Goal: Information Seeking & Learning: Learn about a topic

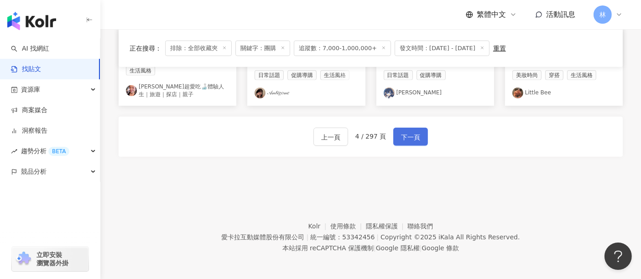
click at [410, 144] on button "下一頁" at bounding box center [410, 137] width 35 height 18
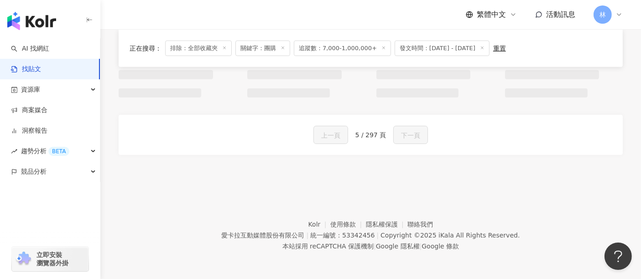
scroll to position [605, 0]
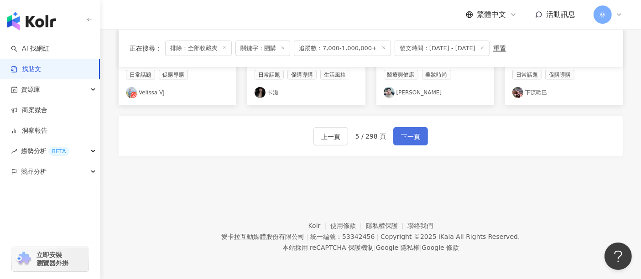
click at [413, 143] on button "下一頁" at bounding box center [410, 136] width 35 height 18
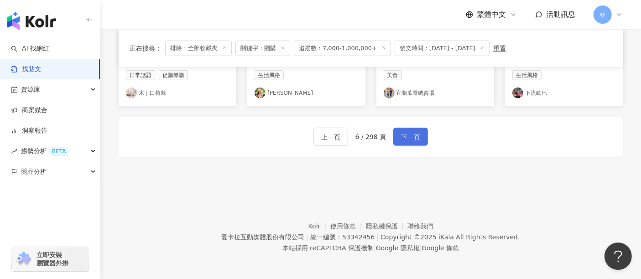
click at [413, 143] on button "下一頁" at bounding box center [410, 137] width 35 height 18
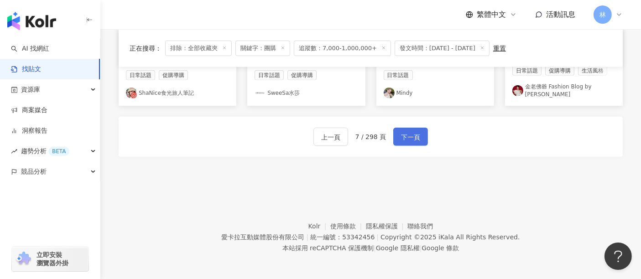
click at [413, 143] on button "下一頁" at bounding box center [410, 137] width 35 height 18
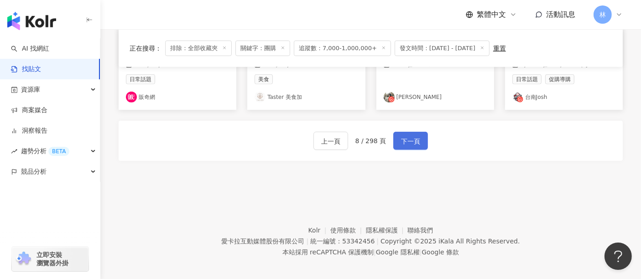
click at [413, 143] on button "下一頁" at bounding box center [410, 141] width 35 height 18
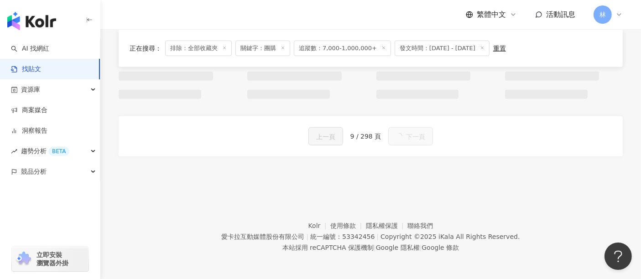
scroll to position [601, 0]
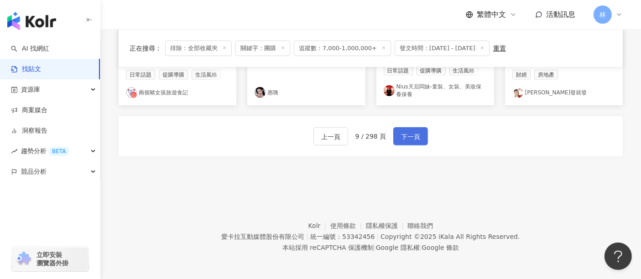
click at [413, 143] on button "下一頁" at bounding box center [410, 136] width 35 height 18
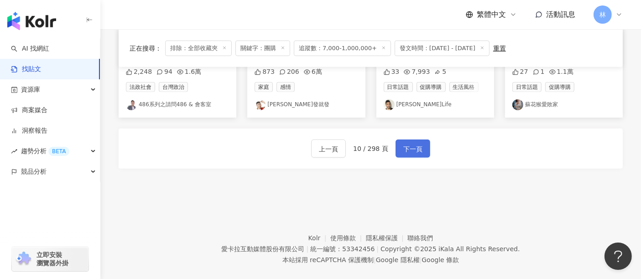
click at [413, 143] on button "下一頁" at bounding box center [413, 149] width 35 height 18
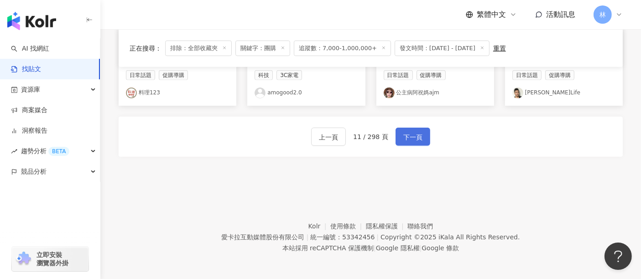
click at [413, 143] on button "下一頁" at bounding box center [413, 137] width 35 height 18
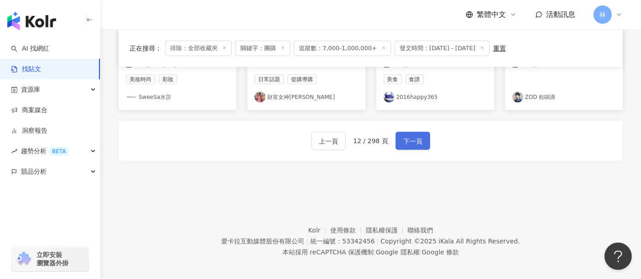
click at [413, 143] on button "下一頁" at bounding box center [413, 141] width 35 height 18
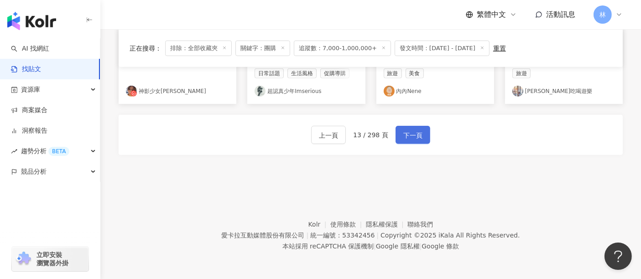
click at [413, 143] on button "下一頁" at bounding box center [413, 135] width 35 height 18
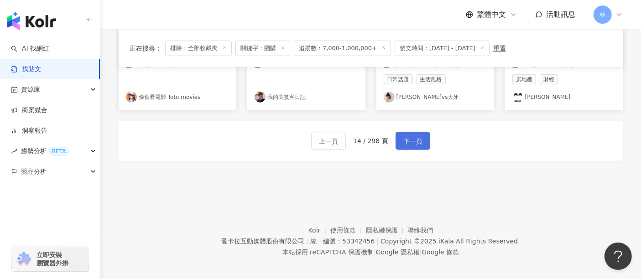
click at [413, 143] on button "下一頁" at bounding box center [413, 141] width 35 height 18
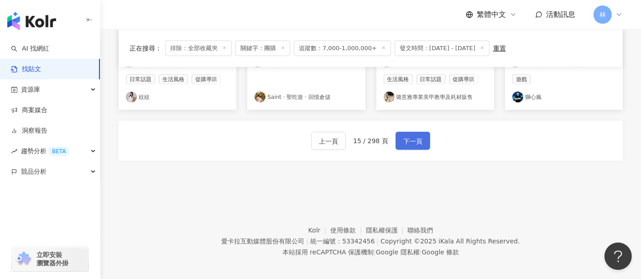
click at [413, 143] on button "下一頁" at bounding box center [413, 141] width 35 height 18
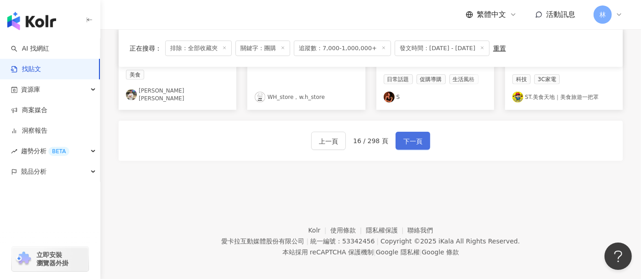
click at [413, 143] on button "下一頁" at bounding box center [413, 141] width 35 height 18
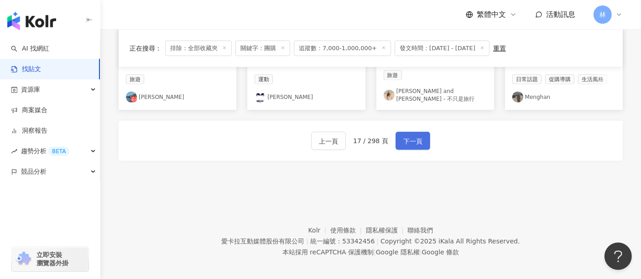
click at [413, 143] on button "下一頁" at bounding box center [413, 141] width 35 height 18
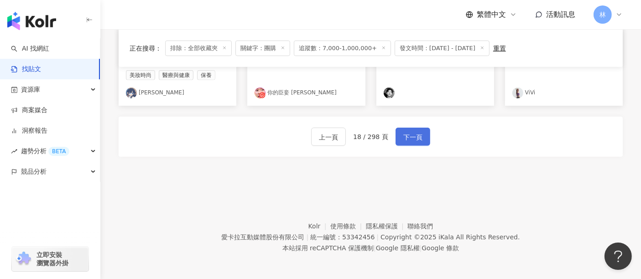
click at [413, 143] on button "下一頁" at bounding box center [413, 137] width 35 height 18
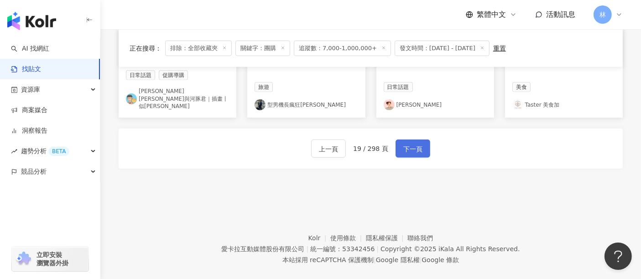
click at [413, 143] on button "下一頁" at bounding box center [413, 149] width 35 height 18
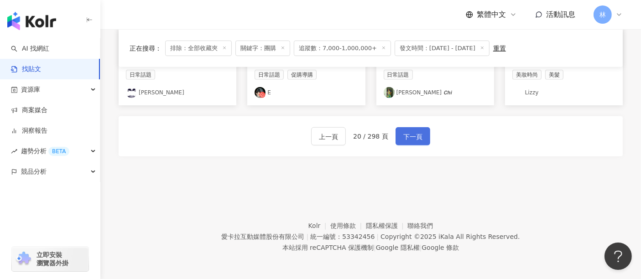
click at [413, 143] on button "下一頁" at bounding box center [413, 136] width 35 height 18
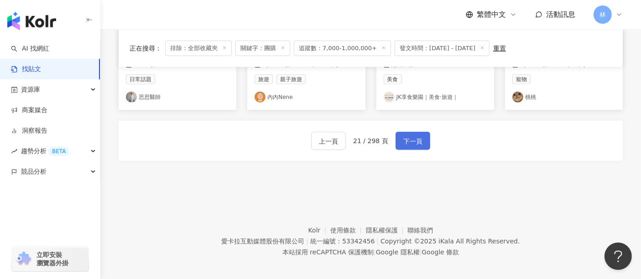
click at [413, 143] on button "下一頁" at bounding box center [413, 141] width 35 height 18
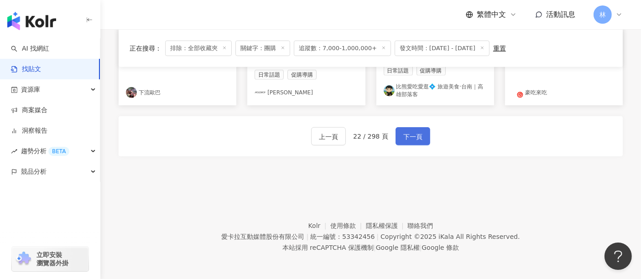
click at [413, 143] on button "下一頁" at bounding box center [413, 136] width 35 height 18
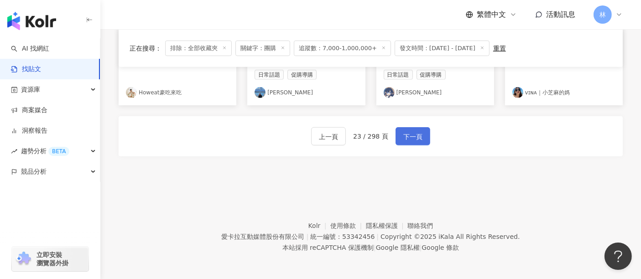
click at [413, 143] on button "下一頁" at bounding box center [413, 136] width 35 height 18
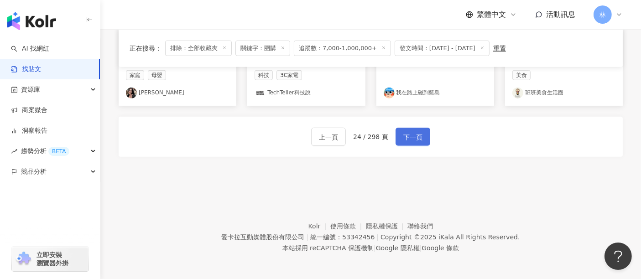
click at [413, 143] on button "下一頁" at bounding box center [413, 137] width 35 height 18
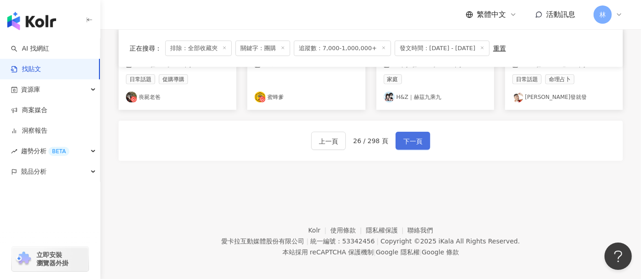
click at [413, 143] on button "下一頁" at bounding box center [413, 141] width 35 height 18
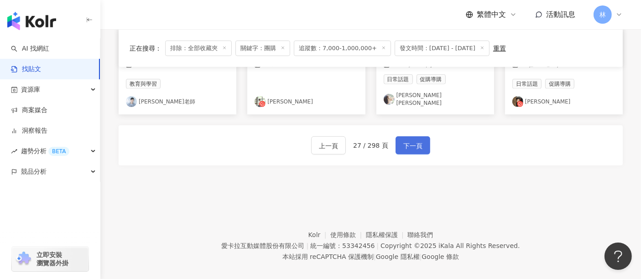
click at [413, 143] on button "下一頁" at bounding box center [413, 145] width 35 height 18
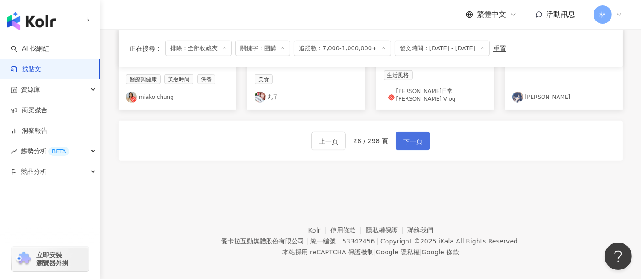
click at [413, 143] on button "下一頁" at bounding box center [413, 141] width 35 height 18
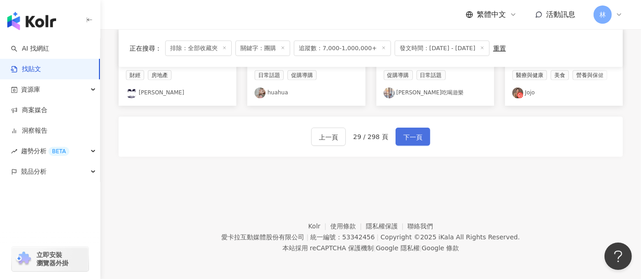
click at [413, 143] on button "下一頁" at bounding box center [413, 137] width 35 height 18
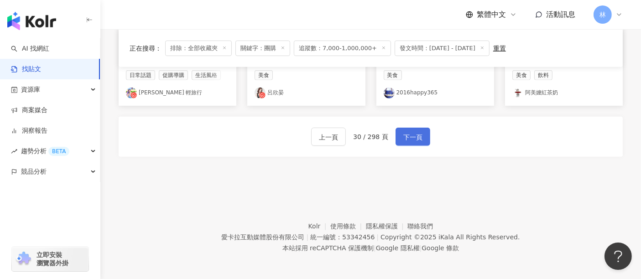
click at [413, 143] on button "下一頁" at bounding box center [413, 137] width 35 height 18
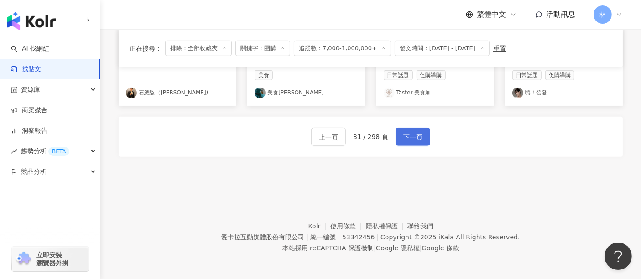
click at [413, 143] on button "下一頁" at bounding box center [413, 137] width 35 height 18
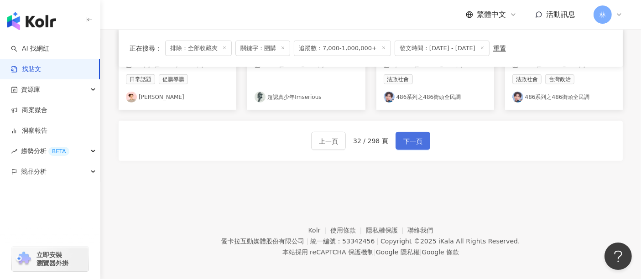
click at [413, 143] on button "下一頁" at bounding box center [413, 141] width 35 height 18
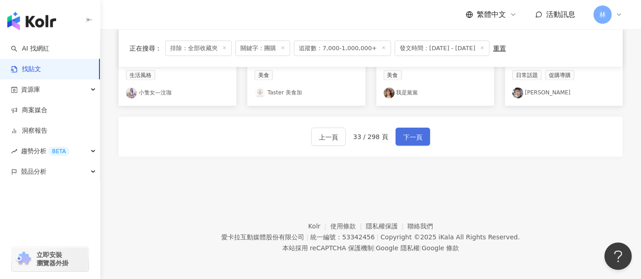
click at [413, 143] on button "下一頁" at bounding box center [413, 137] width 35 height 18
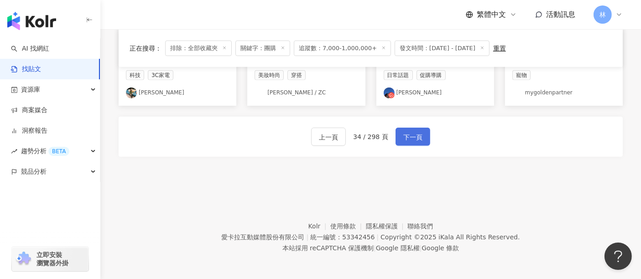
click at [413, 143] on button "下一頁" at bounding box center [413, 137] width 35 height 18
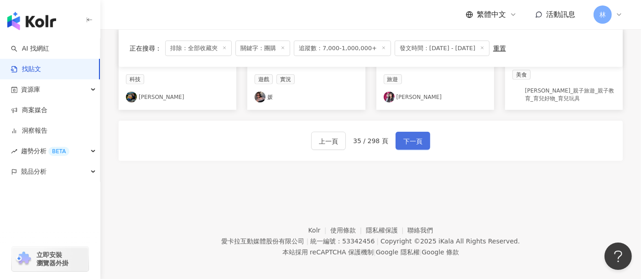
click at [413, 143] on button "下一頁" at bounding box center [413, 141] width 35 height 18
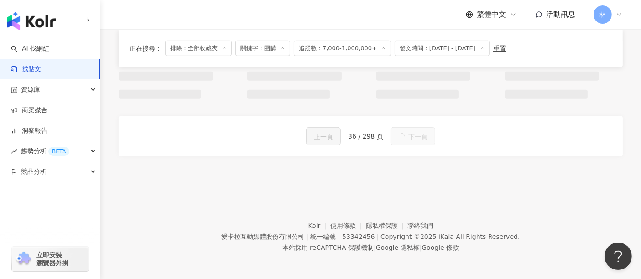
scroll to position [610, 0]
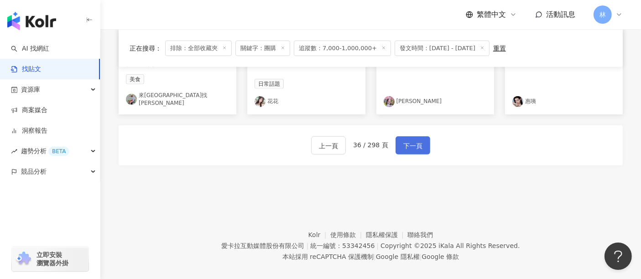
click at [413, 143] on button "下一頁" at bounding box center [413, 145] width 35 height 18
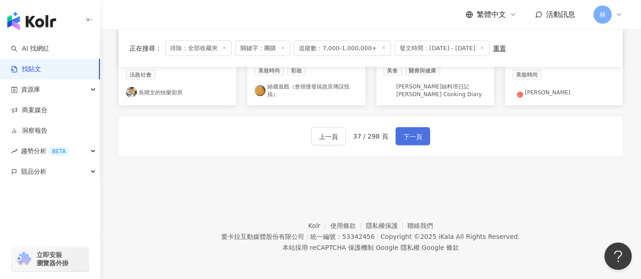
click at [413, 143] on button "下一頁" at bounding box center [413, 136] width 35 height 18
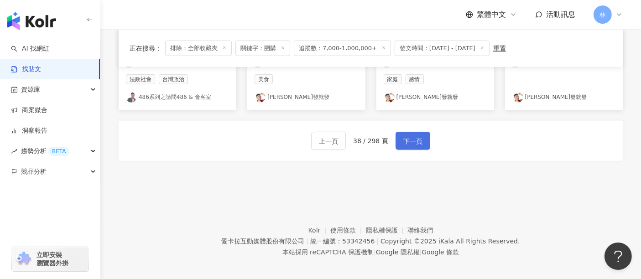
click at [413, 143] on button "下一頁" at bounding box center [413, 141] width 35 height 18
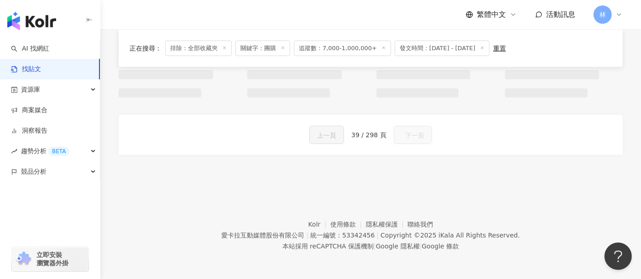
scroll to position [605, 0]
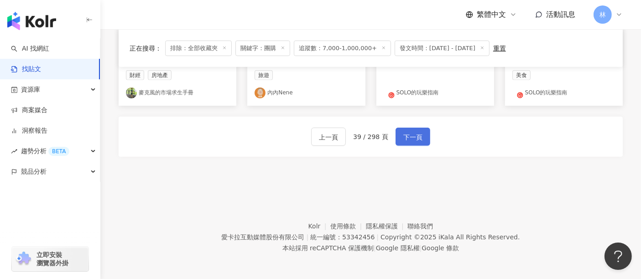
click at [413, 143] on button "下一頁" at bounding box center [413, 137] width 35 height 18
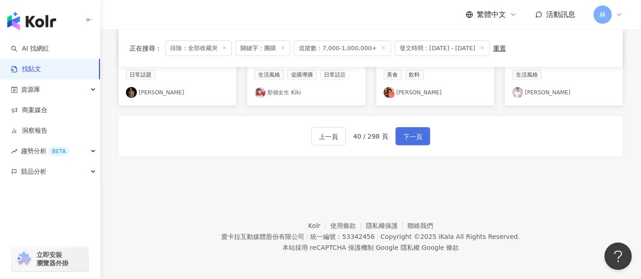
click at [413, 143] on button "下一頁" at bounding box center [413, 136] width 35 height 18
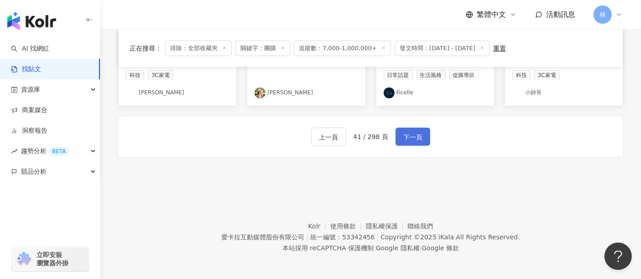
click at [413, 143] on button "下一頁" at bounding box center [413, 137] width 35 height 18
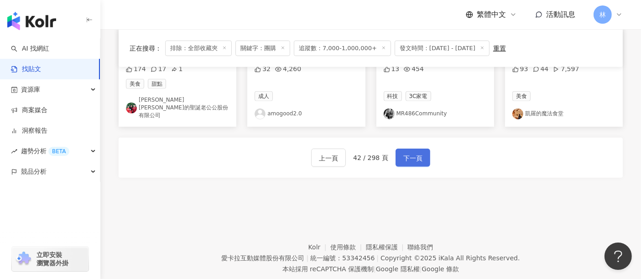
click at [413, 149] on button "下一頁" at bounding box center [413, 158] width 35 height 18
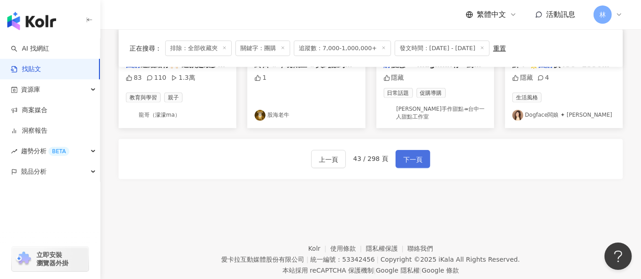
click at [413, 150] on button "下一頁" at bounding box center [413, 159] width 35 height 18
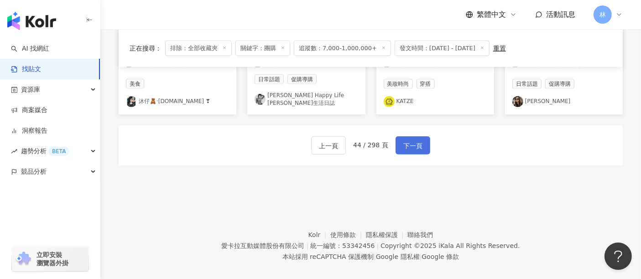
click at [413, 143] on button "下一頁" at bounding box center [413, 145] width 35 height 18
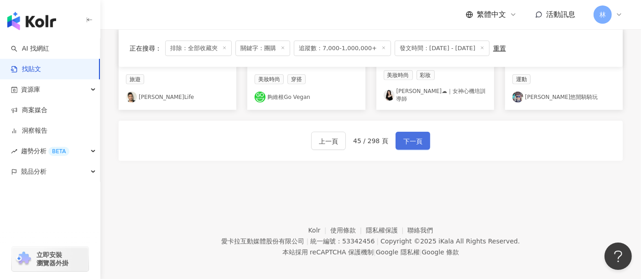
click at [413, 143] on button "下一頁" at bounding box center [413, 141] width 35 height 18
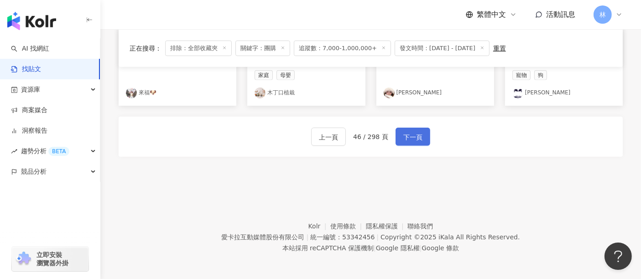
click at [413, 143] on button "下一頁" at bounding box center [413, 137] width 35 height 18
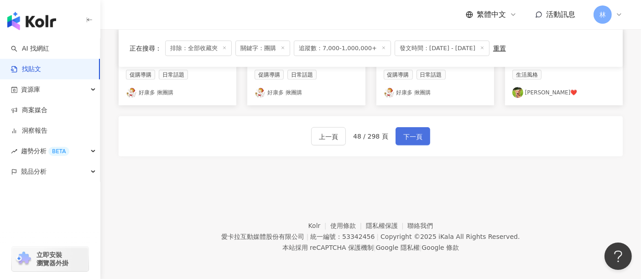
click at [410, 141] on button "下一頁" at bounding box center [413, 136] width 35 height 18
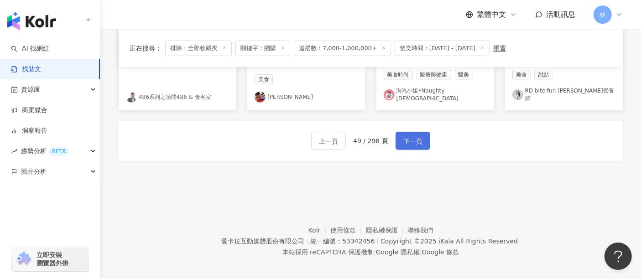
click at [411, 141] on button "下一頁" at bounding box center [413, 141] width 35 height 18
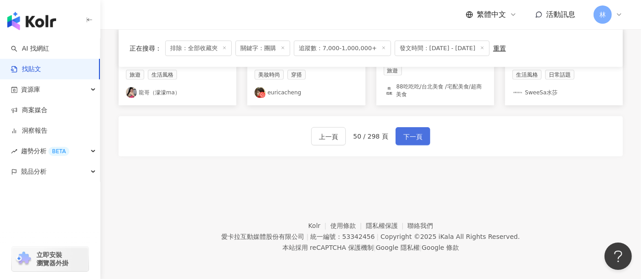
click at [411, 141] on span "下一頁" at bounding box center [412, 136] width 19 height 11
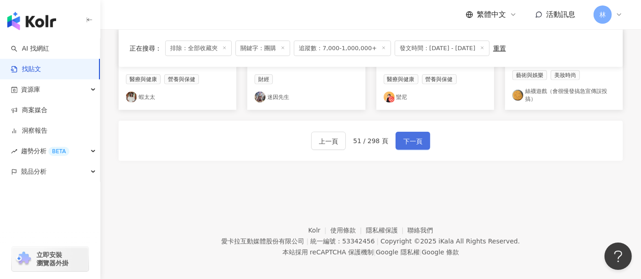
click at [411, 141] on button "下一頁" at bounding box center [413, 141] width 35 height 18
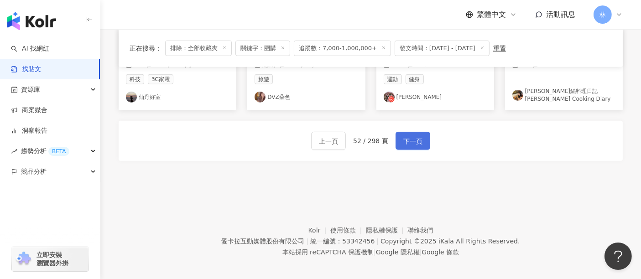
click at [411, 141] on button "下一頁" at bounding box center [413, 141] width 35 height 18
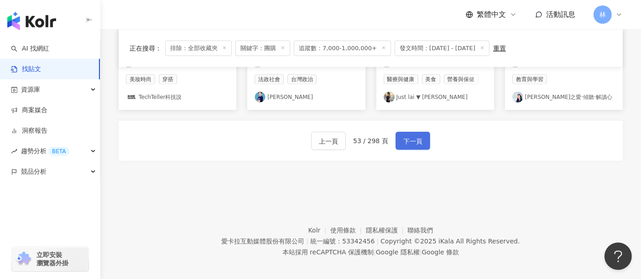
click at [411, 141] on button "下一頁" at bounding box center [413, 141] width 35 height 18
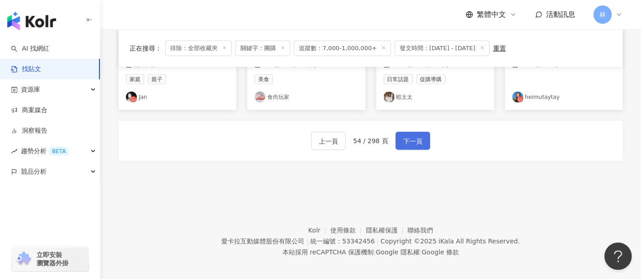
click at [411, 141] on button "下一頁" at bounding box center [413, 141] width 35 height 18
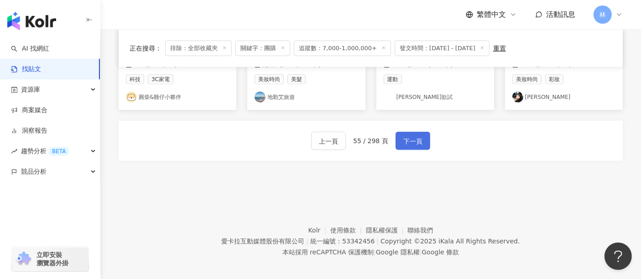
click at [411, 141] on button "下一頁" at bounding box center [413, 141] width 35 height 18
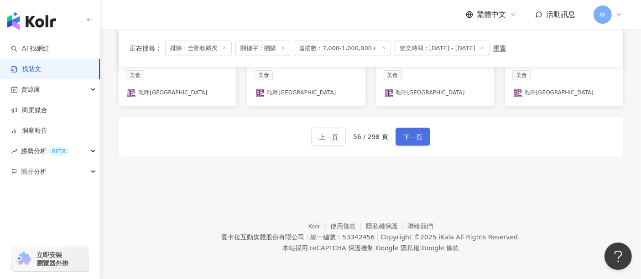
click at [411, 141] on button "下一頁" at bounding box center [413, 137] width 35 height 18
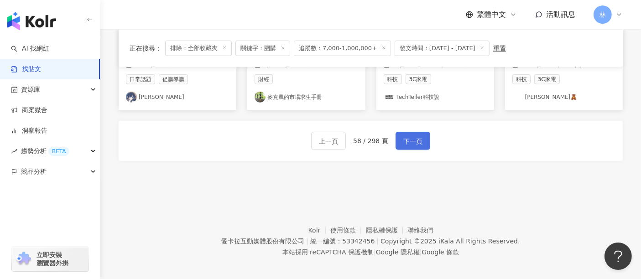
click at [411, 141] on button "下一頁" at bounding box center [413, 141] width 35 height 18
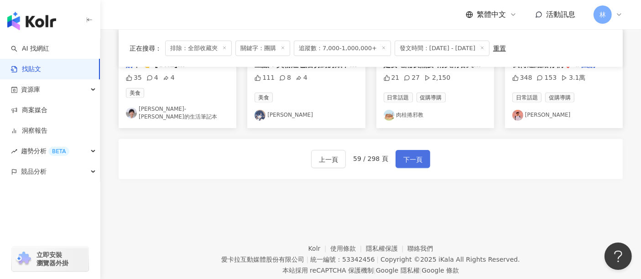
click at [411, 150] on button "下一頁" at bounding box center [413, 159] width 35 height 18
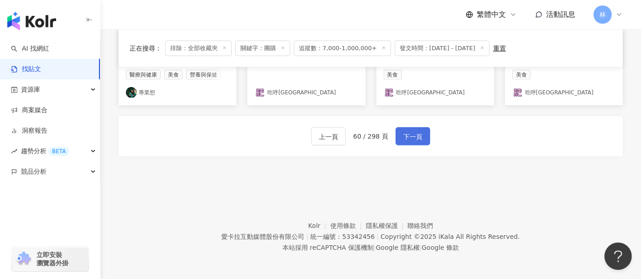
click at [411, 141] on button "下一頁" at bounding box center [413, 136] width 35 height 18
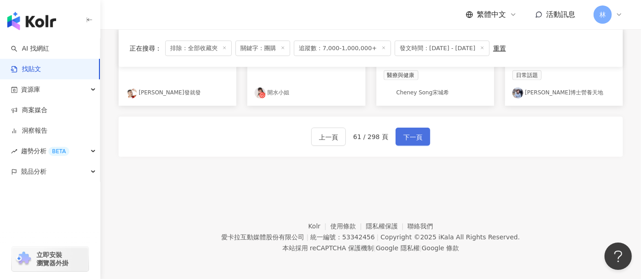
click at [411, 141] on button "下一頁" at bounding box center [413, 137] width 35 height 18
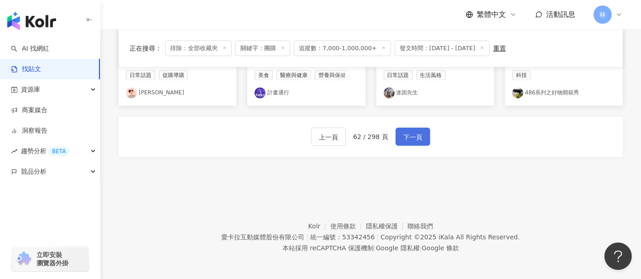
click at [411, 141] on button "下一頁" at bounding box center [413, 137] width 35 height 18
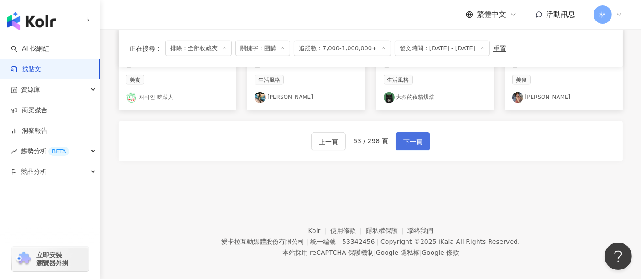
click at [411, 141] on button "下一頁" at bounding box center [413, 141] width 35 height 18
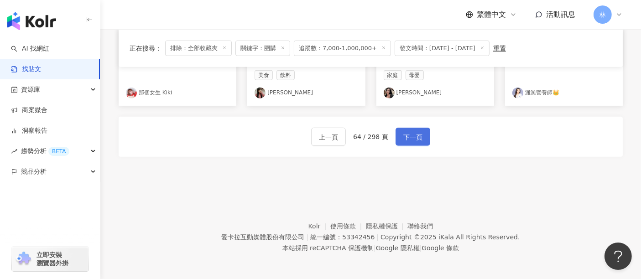
click at [411, 141] on button "下一頁" at bounding box center [413, 137] width 35 height 18
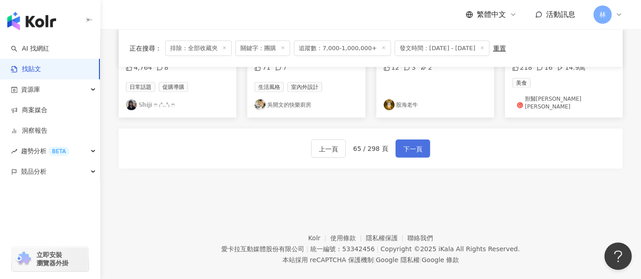
click at [411, 141] on button "下一頁" at bounding box center [413, 149] width 35 height 18
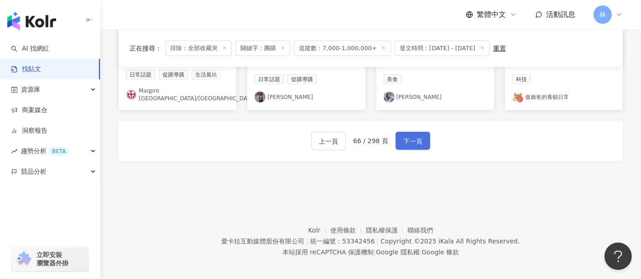
click at [411, 141] on button "下一頁" at bounding box center [413, 141] width 35 height 18
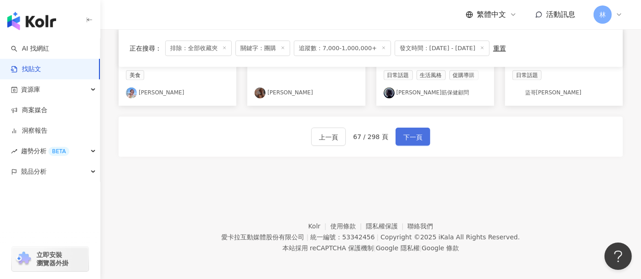
click at [411, 141] on button "下一頁" at bounding box center [413, 137] width 35 height 18
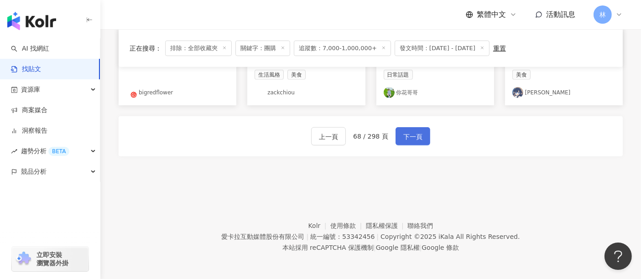
click at [411, 141] on button "下一頁" at bounding box center [413, 136] width 35 height 18
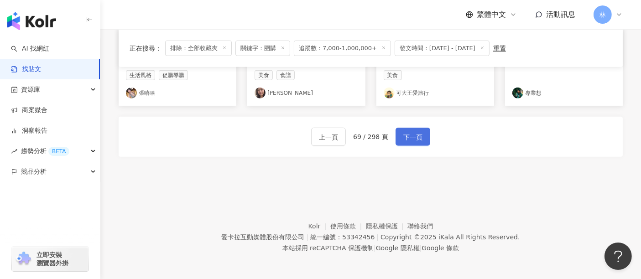
click at [411, 141] on button "下一頁" at bounding box center [413, 137] width 35 height 18
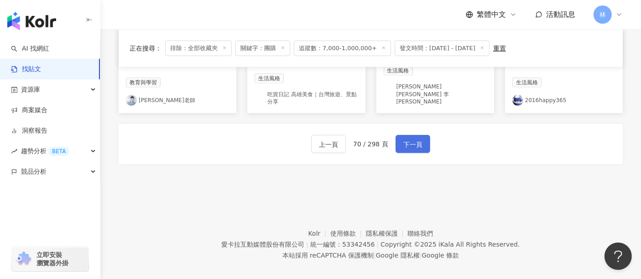
click at [411, 141] on button "下一頁" at bounding box center [413, 144] width 35 height 18
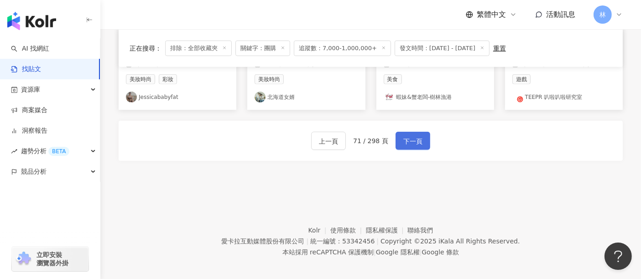
click at [411, 141] on button "下一頁" at bounding box center [413, 141] width 35 height 18
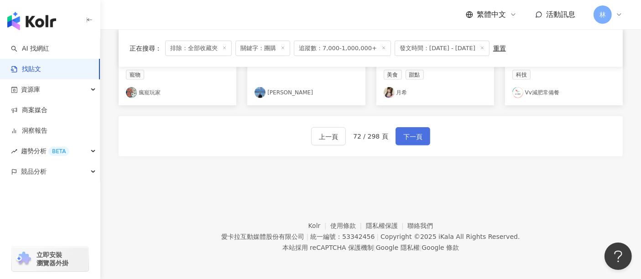
click at [411, 141] on button "下一頁" at bounding box center [413, 136] width 35 height 18
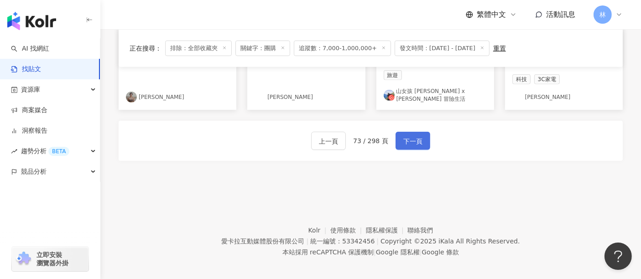
click at [411, 141] on button "下一頁" at bounding box center [413, 141] width 35 height 18
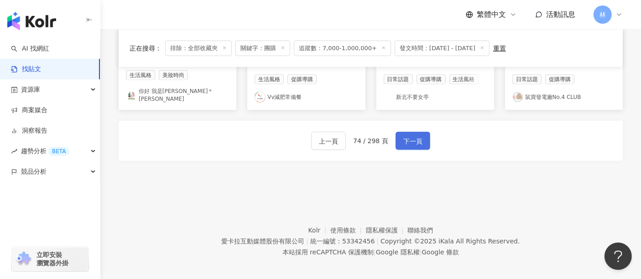
click at [411, 141] on button "下一頁" at bounding box center [413, 141] width 35 height 18
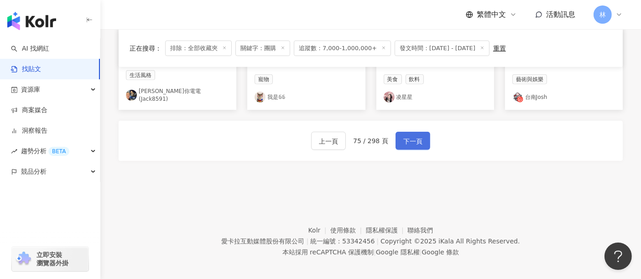
click at [411, 141] on button "下一頁" at bounding box center [413, 141] width 35 height 18
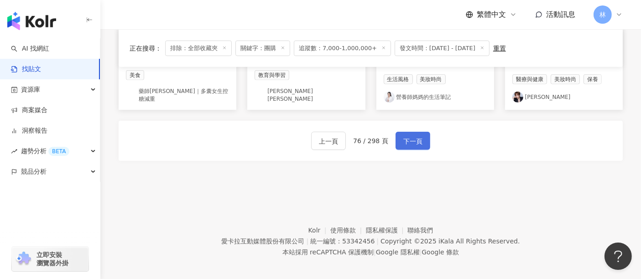
click at [411, 141] on button "下一頁" at bounding box center [413, 141] width 35 height 18
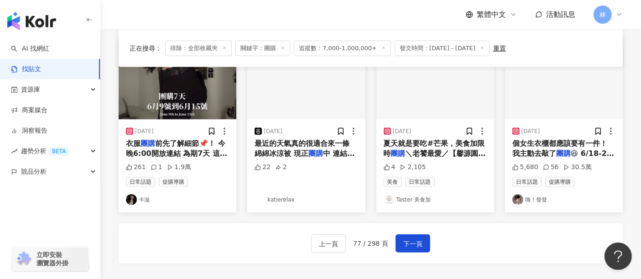
scroll to position [507, 0]
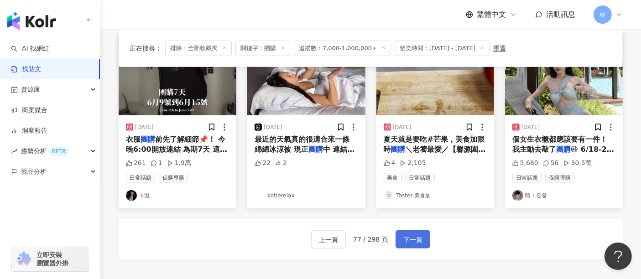
click at [423, 230] on button "下一頁" at bounding box center [413, 239] width 35 height 18
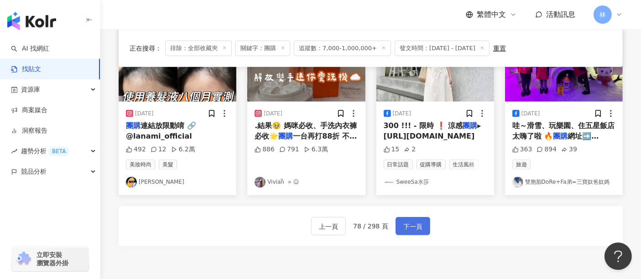
click at [414, 233] on button "下一頁" at bounding box center [413, 226] width 35 height 18
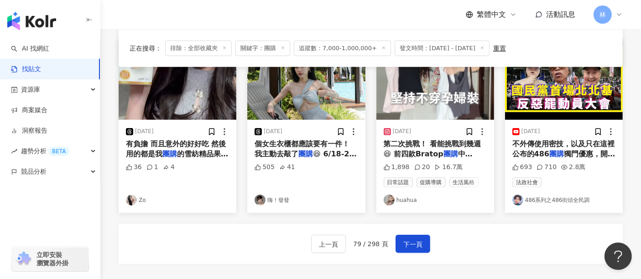
click at [409, 235] on button "下一頁" at bounding box center [413, 244] width 35 height 18
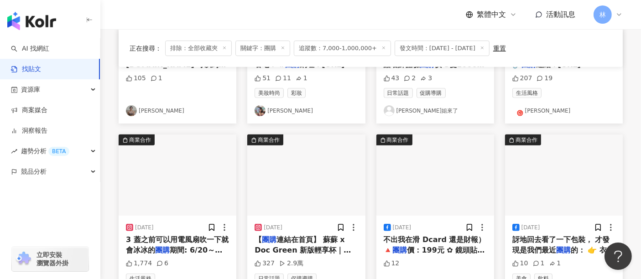
scroll to position [456, 0]
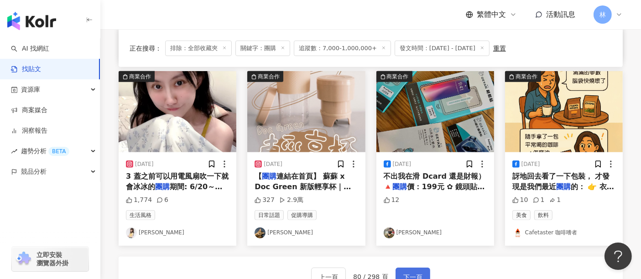
click at [414, 275] on span "下一頁" at bounding box center [412, 277] width 19 height 11
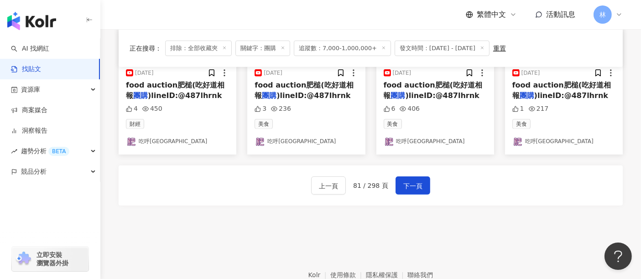
scroll to position [546, 0]
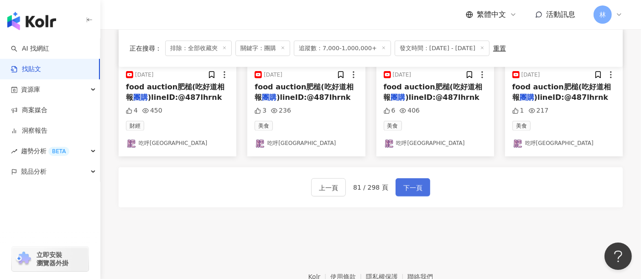
click at [403, 190] on span "下一頁" at bounding box center [412, 188] width 19 height 11
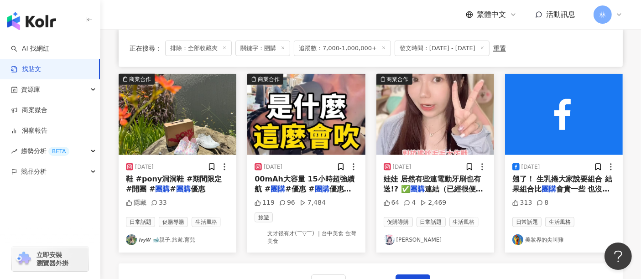
scroll to position [507, 0]
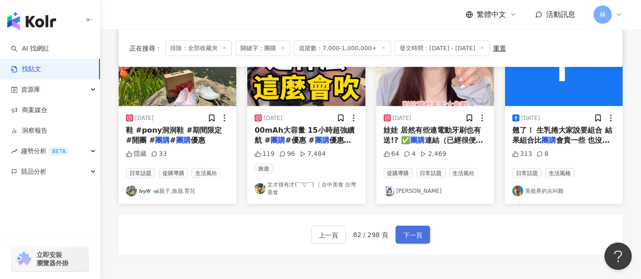
click at [412, 239] on button "下一頁" at bounding box center [413, 235] width 35 height 18
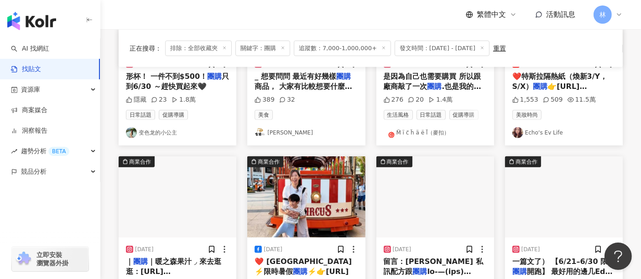
scroll to position [461, 0]
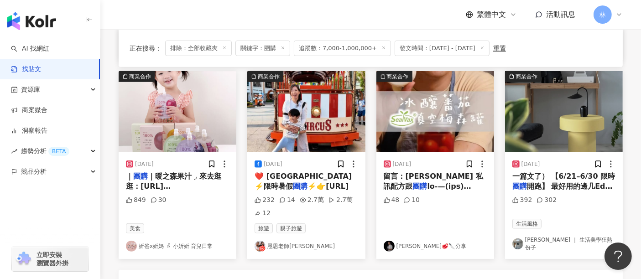
click at [295, 116] on img at bounding box center [306, 111] width 118 height 81
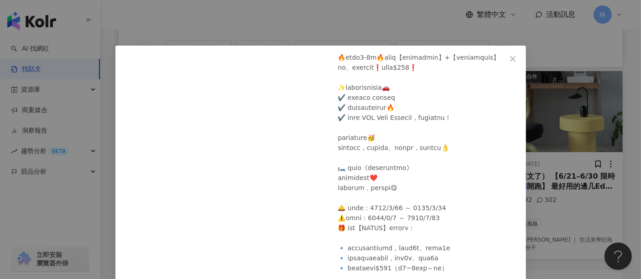
scroll to position [122, 0]
click at [554, 137] on div "恩恩老師EanTV [DATE] 232 14 2.7萬 2.7萬 12 查看原始貼文" at bounding box center [320, 139] width 641 height 279
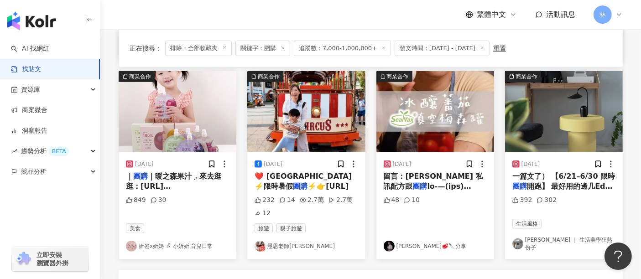
click at [400, 120] on img at bounding box center [436, 111] width 118 height 81
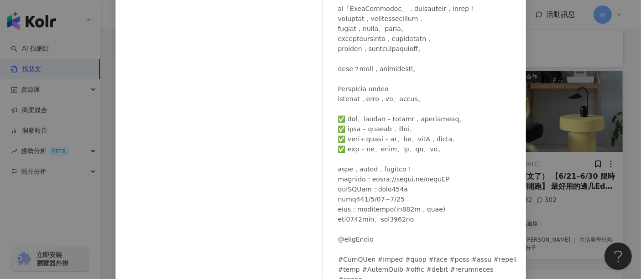
scroll to position [101, 0]
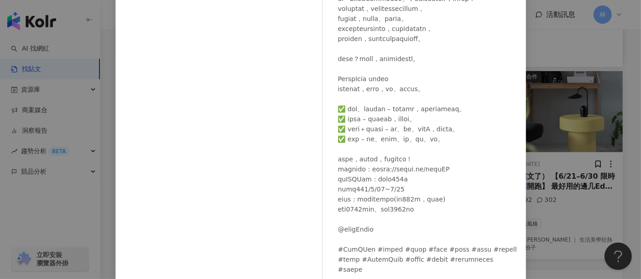
click at [552, 170] on div "[PERSON_NAME]🥩🔪分享 [DATE] 48 10 查看原始貼文" at bounding box center [320, 139] width 641 height 279
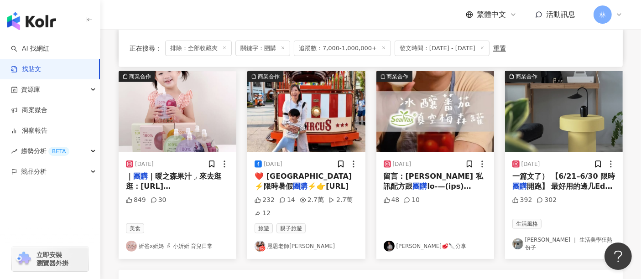
click at [545, 136] on img at bounding box center [564, 111] width 118 height 81
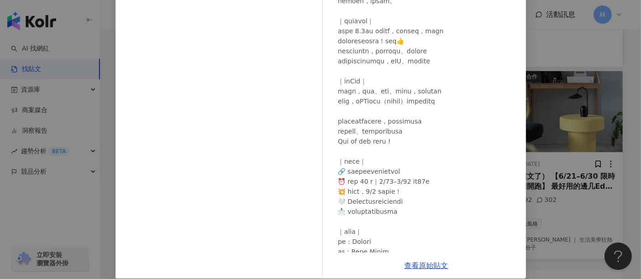
scroll to position [130, 0]
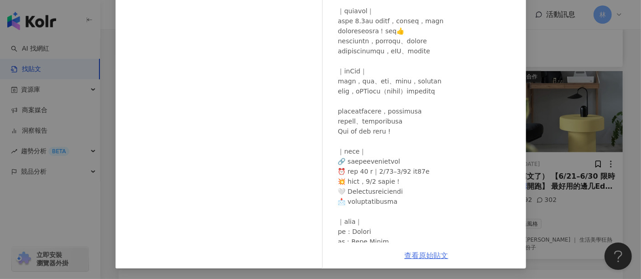
click at [417, 257] on link "查看原始貼文" at bounding box center [427, 255] width 44 height 9
click at [559, 150] on div "[PERSON_NAME] ｜ 生活美學狂熱份子 [DATE] 392 302 查看原始貼文" at bounding box center [320, 139] width 641 height 279
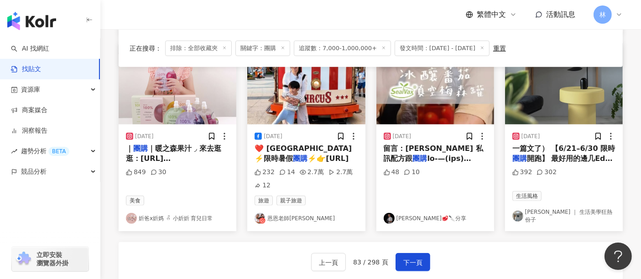
scroll to position [512, 0]
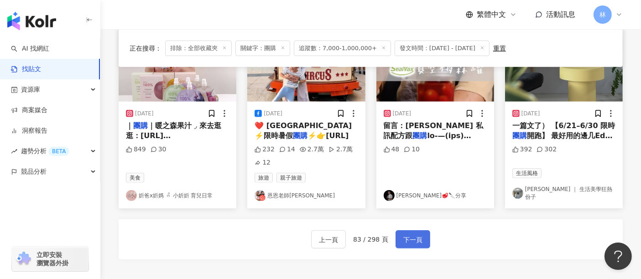
click at [409, 238] on span "下一頁" at bounding box center [412, 240] width 19 height 11
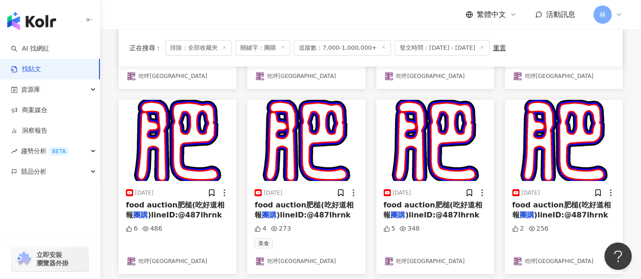
scroll to position [496, 0]
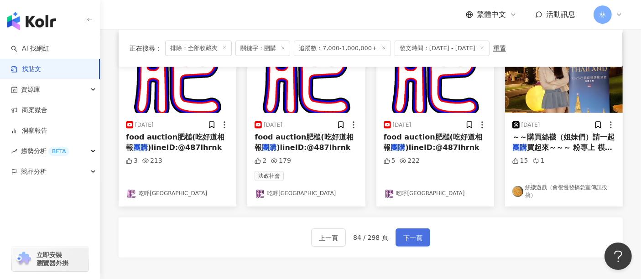
click at [413, 238] on span "下一頁" at bounding box center [412, 238] width 19 height 11
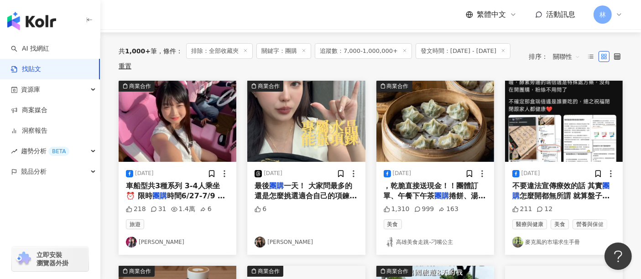
scroll to position [101, 0]
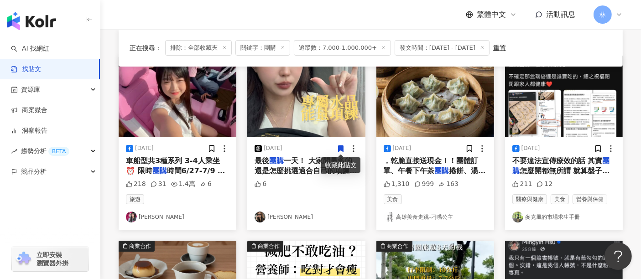
click at [278, 127] on img at bounding box center [306, 96] width 118 height 81
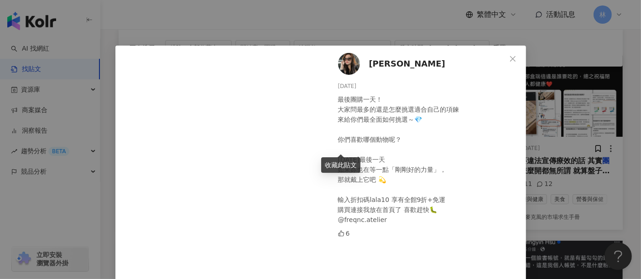
click at [606, 104] on div "[PERSON_NAME][PERSON_NAME] [DATE] 最後團購一天！ 大家問最多的還是怎麼挑選適合自己的項鍊 來給你們最全面如何挑選～💎 你們喜…" at bounding box center [320, 139] width 641 height 279
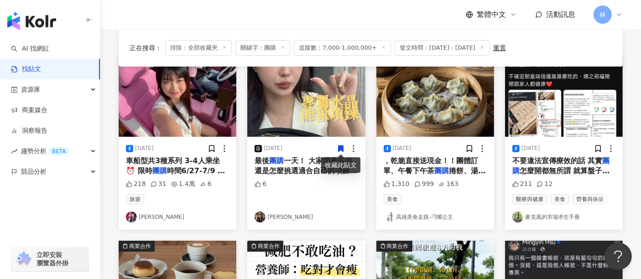
scroll to position [253, 0]
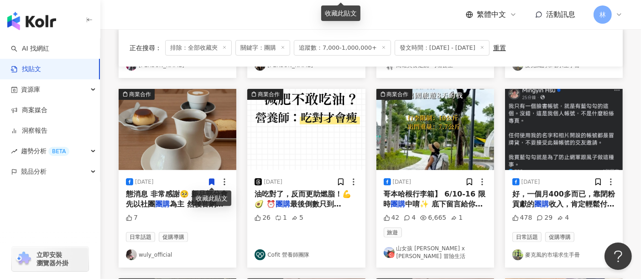
click at [180, 141] on img at bounding box center [178, 129] width 118 height 81
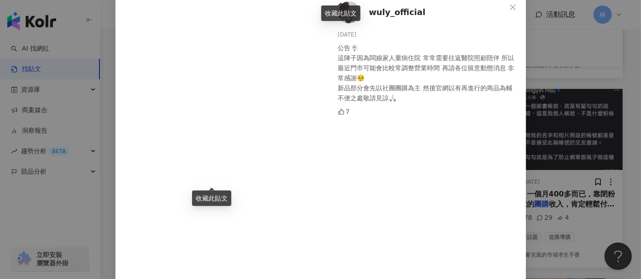
scroll to position [81, 0]
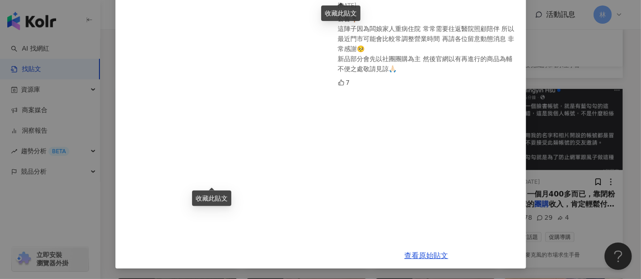
click at [532, 124] on div "wuly_official [DATE] 公告🪧 這陣子因為闆娘家人重病住院 常常需要往返醫院照顧陪伴 所以最近門市可能會比較常調整營業時間 再請各位留意動態…" at bounding box center [320, 139] width 641 height 279
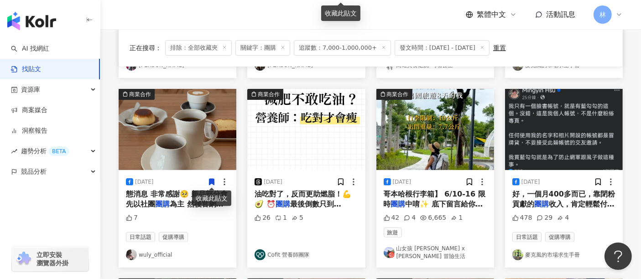
click at [398, 149] on img at bounding box center [436, 129] width 118 height 81
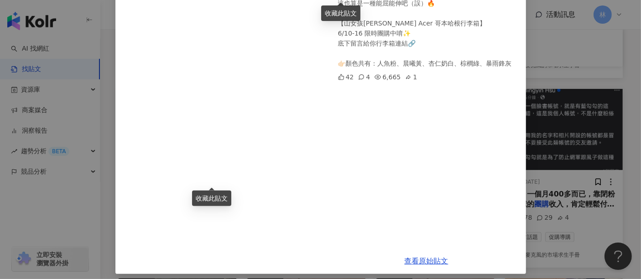
scroll to position [218, 0]
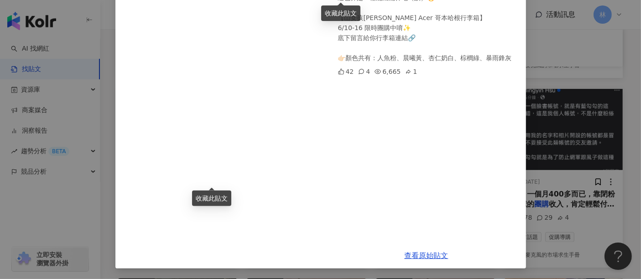
click at [566, 126] on div "山女孩 [PERSON_NAME] x [PERSON_NAME] 冒險生活 [DATE] 誰也跟我一樣的😂😂😂 有幾公斤的行李就可以把他們用到極致… 這也算…" at bounding box center [320, 139] width 641 height 279
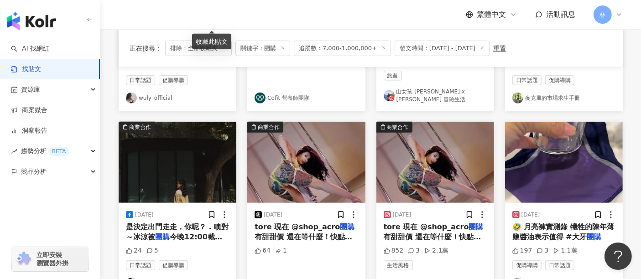
scroll to position [456, 0]
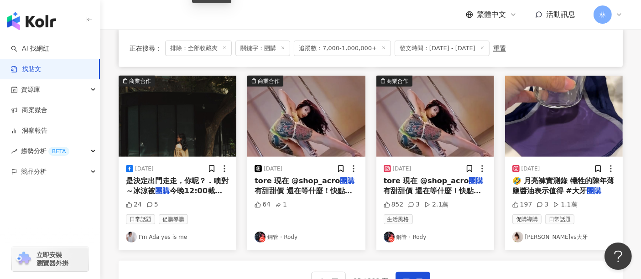
click at [185, 118] on img at bounding box center [178, 116] width 118 height 81
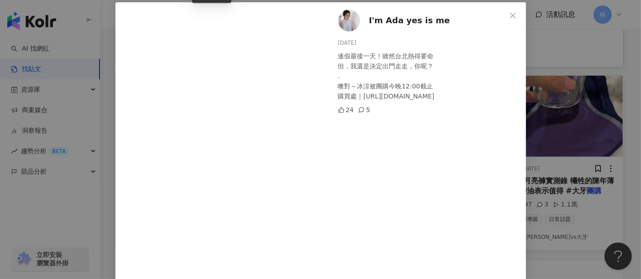
scroll to position [81, 0]
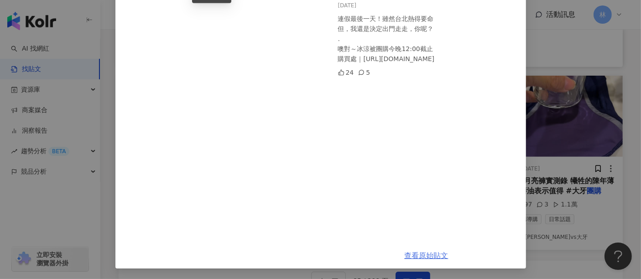
click at [424, 257] on link "查看原始貼文" at bounding box center [427, 255] width 44 height 9
click at [559, 117] on div "I'm Ada yes is me [DATE] 連假最後一天！雖然台北熱得要命 但，我還是決定出門走走，你呢？ . 噢對～冰涼被團購今晚12:00截止 購買…" at bounding box center [320, 139] width 641 height 279
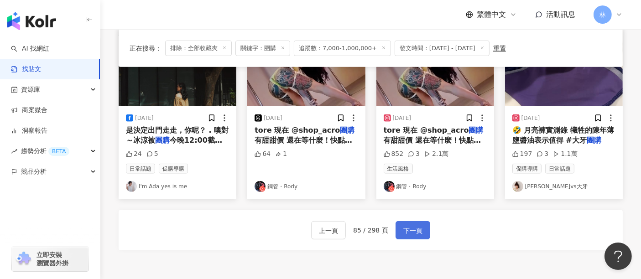
click at [408, 225] on span "下一頁" at bounding box center [412, 230] width 19 height 11
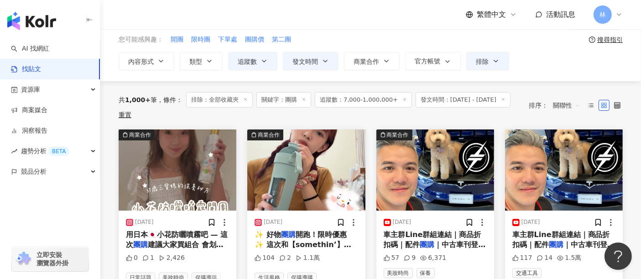
scroll to position [101, 0]
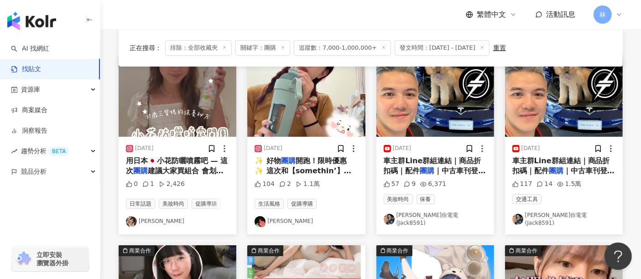
click at [167, 109] on img at bounding box center [178, 96] width 118 height 81
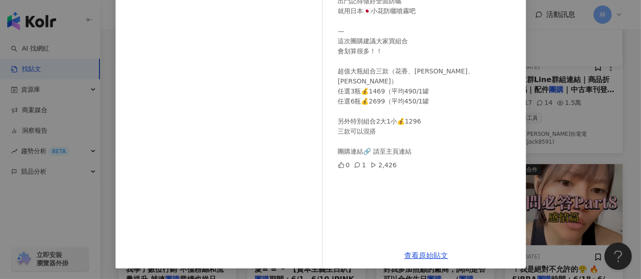
scroll to position [253, 0]
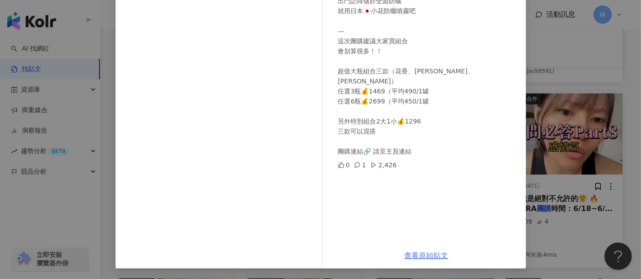
click at [412, 251] on link "查看原始貼文" at bounding box center [427, 255] width 44 height 9
click at [498, 129] on div "精緻女人的前置作業🌹 防曬是抗老不可少的步驟 出門記得做好全面防曬 就用日本🇯🇵小花防曬噴霧吧 — 這次團購建議大家買組合 會划算很多！！ 超值大瓶組合三款（…" at bounding box center [428, 66] width 181 height 181
click at [551, 115] on div "[PERSON_NAME] [DATE] 精緻女人的前置作業🌹 防曬是抗老不可少的步驟 出門記得做好全面防曬 就用日本🇯🇵小花防曬噴霧吧 — 這次團購建議大家…" at bounding box center [320, 139] width 641 height 279
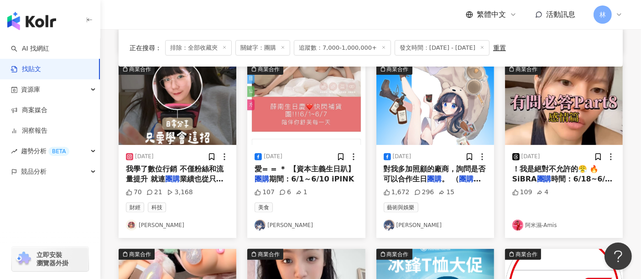
scroll to position [304, 0]
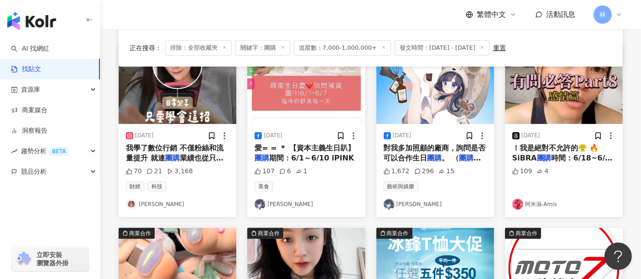
click at [542, 97] on img at bounding box center [564, 83] width 118 height 81
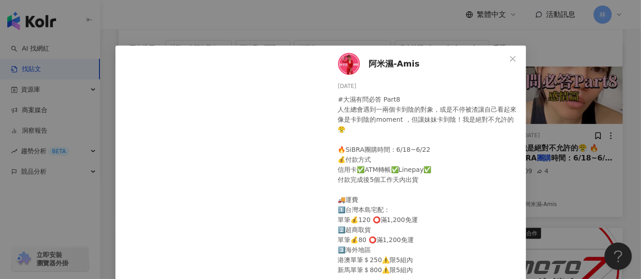
click at [557, 108] on div "阿米濕-Amis [DATE] #大濕有問必答 Part8 人生總會遇到一兩個卡到陰的對象，或是不停被渣讓自己看起來像是卡到陰的moment ￼，但讓妹妹卡到…" at bounding box center [320, 139] width 641 height 279
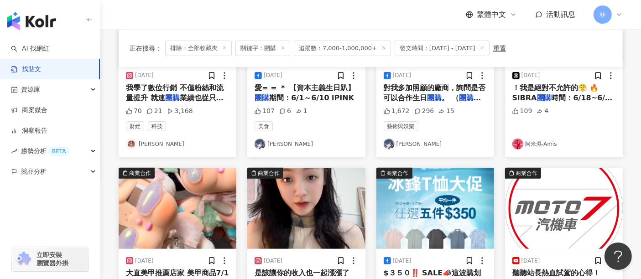
scroll to position [456, 0]
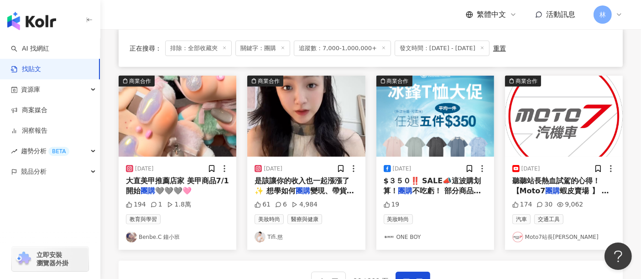
click at [324, 136] on img at bounding box center [306, 116] width 118 height 81
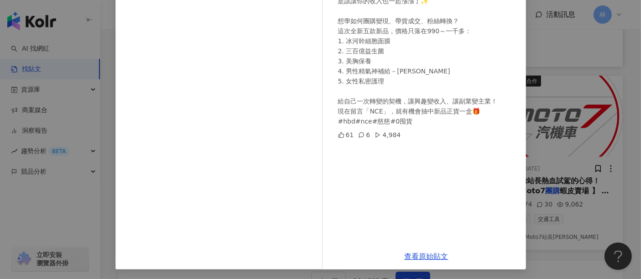
scroll to position [130, 0]
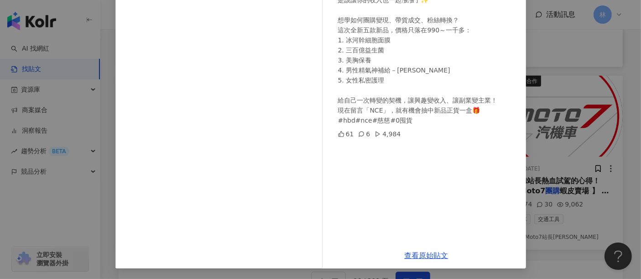
click at [535, 204] on div "Tifi.慈 [DATE] 6/16 開啟全新制度🔥「零囤貨」上線！ 這個物價飛漲的年代 是該讓你的收入也一起漲漲了✨ 想學如何團購變現、帶貨成交、粉絲轉換？…" at bounding box center [320, 139] width 641 height 279
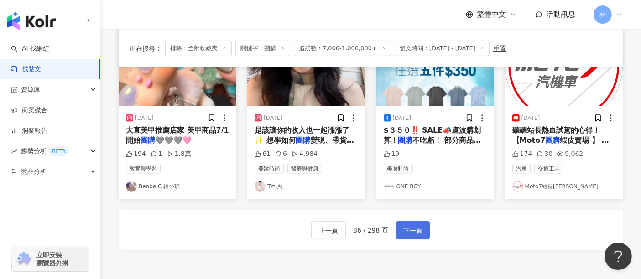
click at [418, 225] on span "下一頁" at bounding box center [412, 230] width 19 height 11
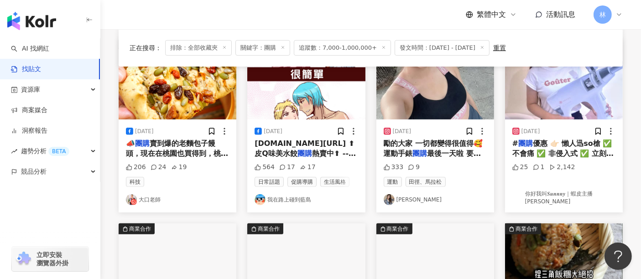
scroll to position [253, 0]
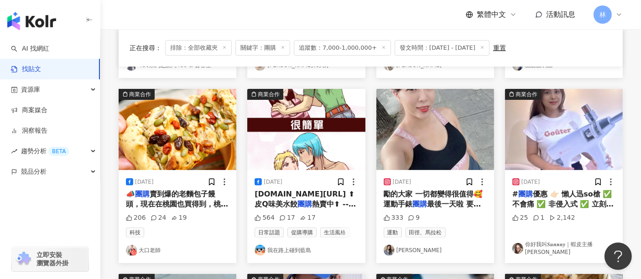
click at [198, 127] on img at bounding box center [178, 129] width 118 height 81
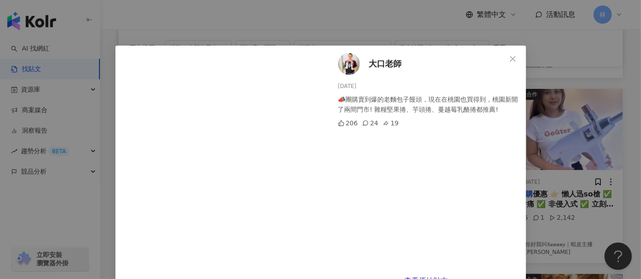
click at [534, 143] on div "大口老師 [DATE] 📣團購賣到爆的老麵包子饅頭，現在在桃園也買得到，桃園新開了兩間門市! 雜糧堅果捲、芋頭捲、蔓越莓乳酪捲都推薦! 206 24 19 查…" at bounding box center [320, 139] width 641 height 279
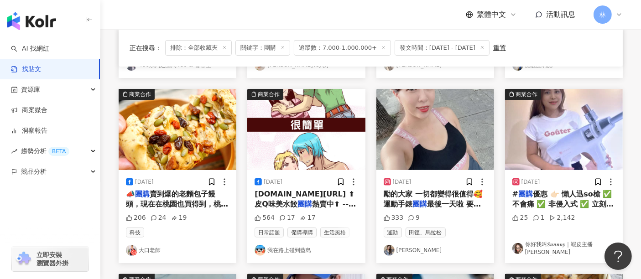
click at [447, 135] on img at bounding box center [436, 129] width 118 height 81
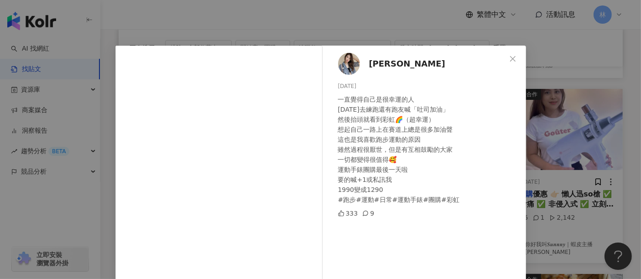
click at [600, 125] on div "張吐司 [DATE] 一直覺得自己是很幸運的人 [DATE]去練跑還有跑友喊「吐司加油」 然後抬頭就看到彩虹🌈（超幸運） 想起自己一路上在賽道上總是很多加油聲…" at bounding box center [320, 139] width 641 height 279
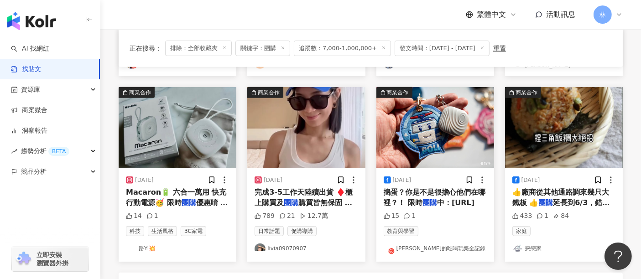
scroll to position [456, 0]
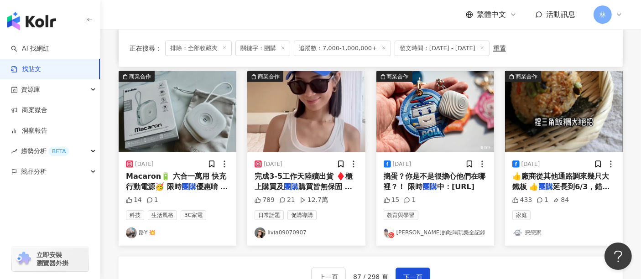
click at [205, 124] on img at bounding box center [178, 111] width 118 height 81
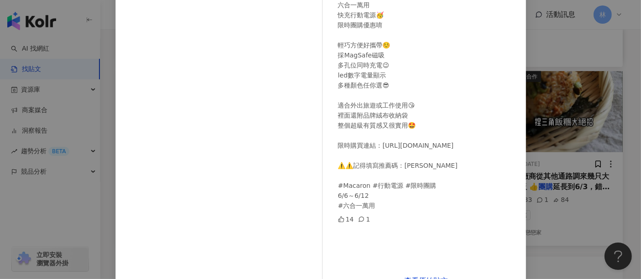
scroll to position [130, 0]
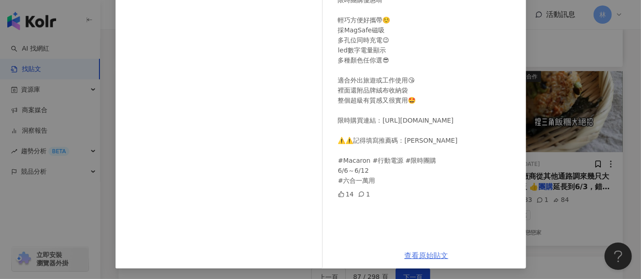
click at [417, 256] on link "查看原始貼文" at bounding box center [427, 255] width 44 height 9
click at [537, 73] on div "路Yi💥 [DATE] Macaron🔋 六合一萬用 快充行動電源🥳 限時團購優惠唷 輕巧方便好攜帶☺️ 採MagSafe磁吸 多孔位同時充電😉 led數字電…" at bounding box center [320, 139] width 641 height 279
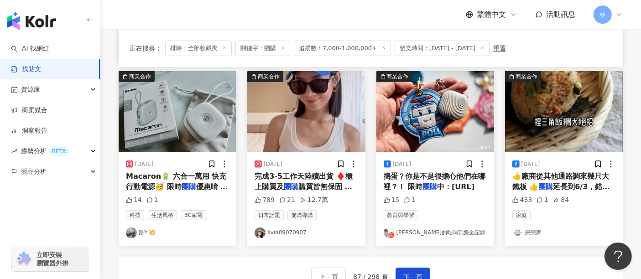
click at [433, 122] on img at bounding box center [436, 111] width 118 height 81
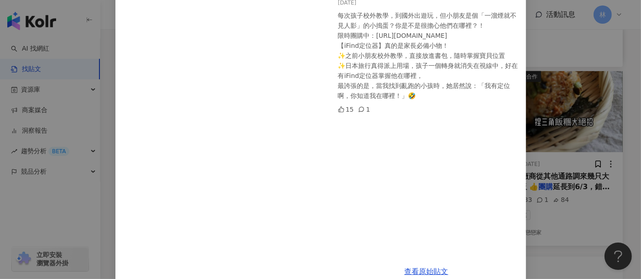
scroll to position [104, 0]
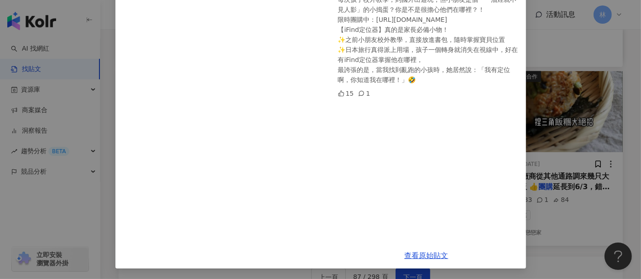
click at [429, 261] on div "查看原始貼文" at bounding box center [426, 256] width 199 height 26
click at [429, 256] on link "查看原始貼文" at bounding box center [427, 255] width 44 height 9
click at [599, 142] on div "[PERSON_NAME]的吃喝玩樂全記錄 [DATE] 每次孩子校外教學，到國外出遊玩，但小朋友是個「一溜煙就不見人影」的小搗蛋？你是不是很擔心他們在哪裡？…" at bounding box center [320, 139] width 641 height 279
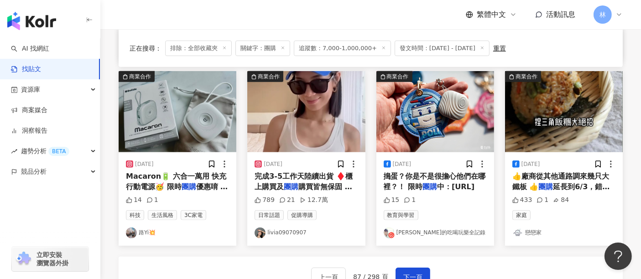
click at [545, 94] on img at bounding box center [564, 111] width 118 height 81
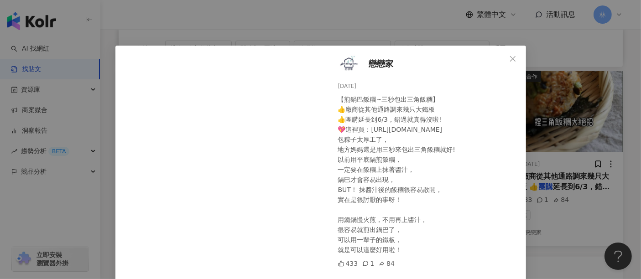
click at [556, 123] on div "戀戀家 [DATE] 【煎鍋巴飯糰~三秒包出三角飯糰】 👍廠商從其他通路調來幾只大鐵板 👍團購延長到6/3，錯過就真得沒啦! 💖這裡買：[URL][DOMAI…" at bounding box center [320, 139] width 641 height 279
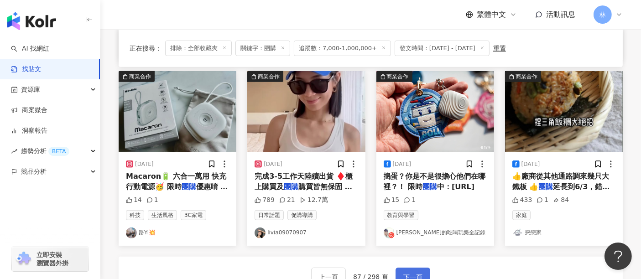
click at [407, 274] on span "下一頁" at bounding box center [412, 277] width 19 height 11
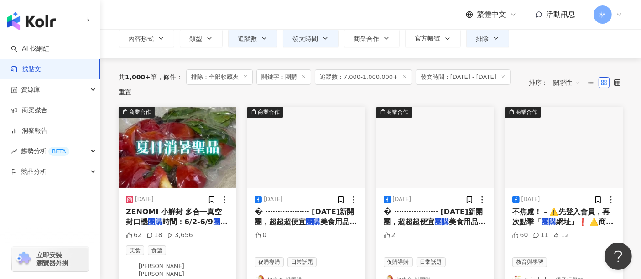
scroll to position [101, 0]
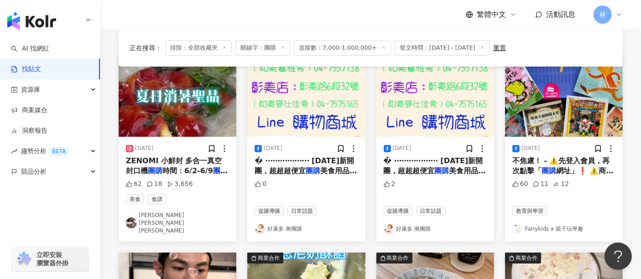
click at [189, 111] on img at bounding box center [178, 96] width 118 height 81
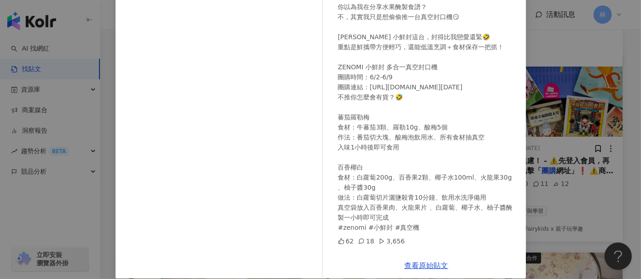
scroll to position [130, 0]
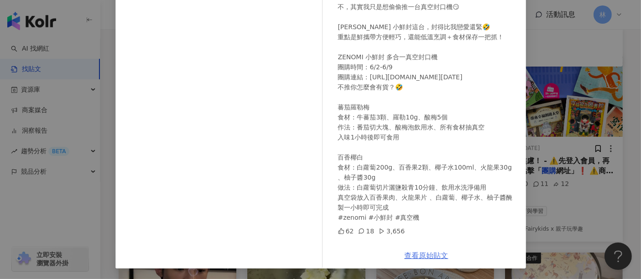
click at [426, 260] on link "查看原始貼文" at bounding box center [427, 255] width 44 height 9
click at [602, 154] on div "[PERSON_NAME][PERSON_NAME] [PERSON_NAME] [DATE] - 你以為我在分享水果醃製食譜？ 不，其實我只是想偷偷推一台真…" at bounding box center [320, 139] width 641 height 279
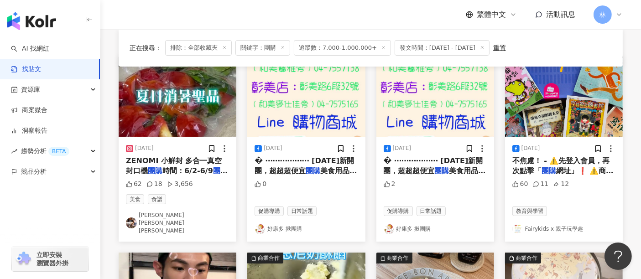
click at [182, 99] on img at bounding box center [178, 96] width 118 height 81
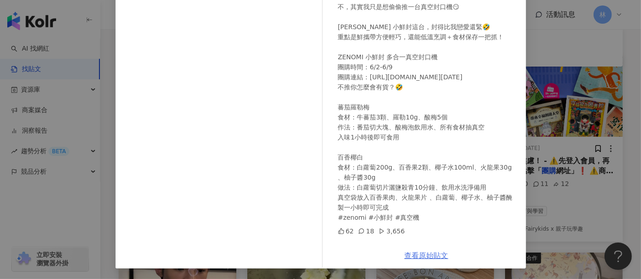
click at [417, 251] on link "查看原始貼文" at bounding box center [427, 255] width 44 height 9
click at [535, 145] on div "[PERSON_NAME][PERSON_NAME] [PERSON_NAME] [DATE] - 你以為我在分享水果醃製食譜？ 不，其實我只是想偷偷推一台真…" at bounding box center [320, 139] width 641 height 279
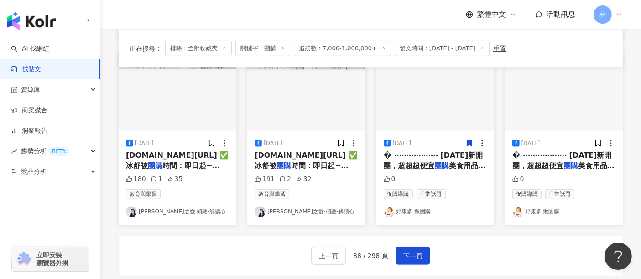
scroll to position [507, 0]
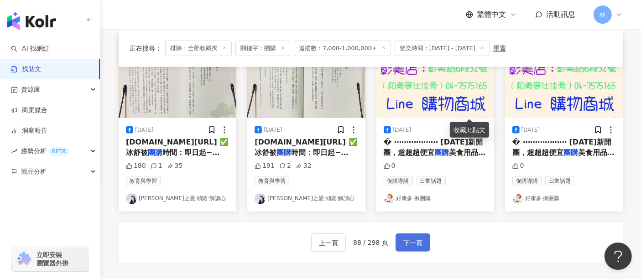
click at [409, 238] on span "下一頁" at bounding box center [412, 243] width 19 height 11
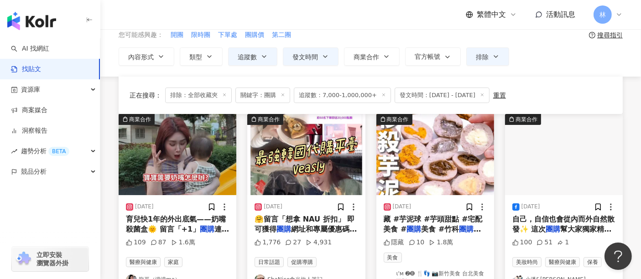
scroll to position [101, 0]
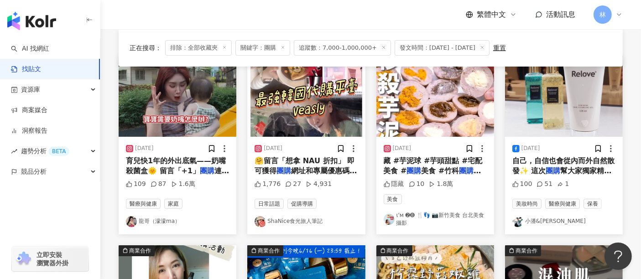
click at [198, 79] on img at bounding box center [178, 96] width 118 height 81
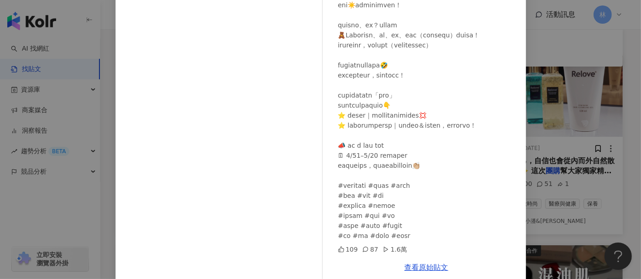
scroll to position [130, 0]
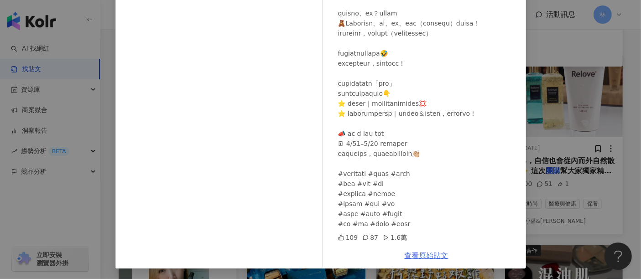
click at [410, 255] on link "查看原始貼文" at bounding box center [427, 255] width 44 height 9
click at [547, 164] on div "龍哥（濛濛ma） [DATE] 109 87 1.6萬 查看原始貼文" at bounding box center [320, 139] width 641 height 279
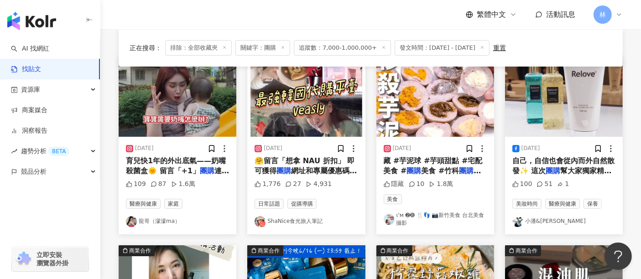
click at [550, 105] on img at bounding box center [564, 96] width 118 height 81
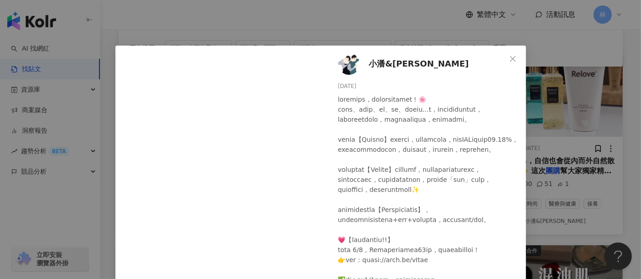
click at [550, 105] on div "小[PERSON_NAME]&[PERSON_NAME] [DATE] 100 51 1 查看原始貼文" at bounding box center [320, 139] width 641 height 279
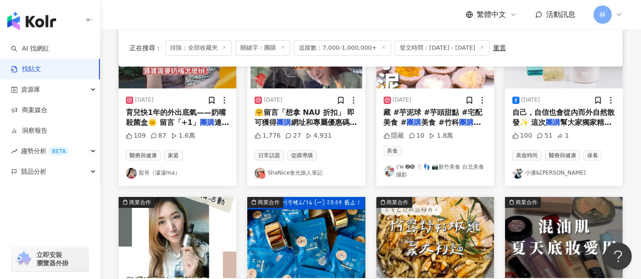
scroll to position [253, 0]
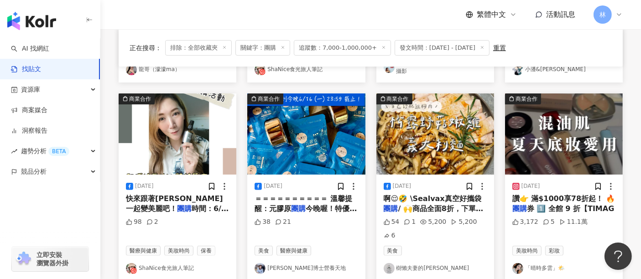
click at [300, 129] on img at bounding box center [306, 134] width 118 height 81
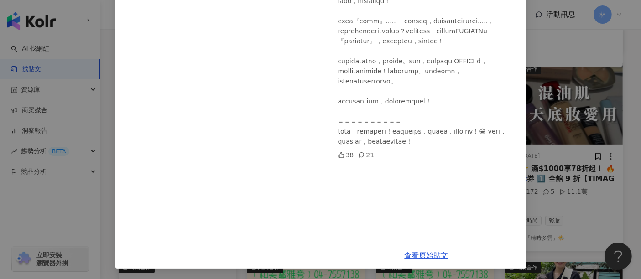
scroll to position [304, 0]
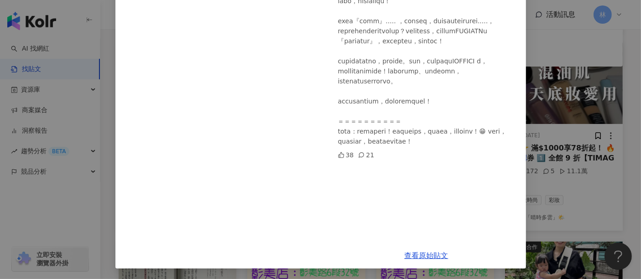
click at [570, 187] on div "[PERSON_NAME]博士營養天地 [DATE] 38 21 查看原始貼文" at bounding box center [320, 139] width 641 height 279
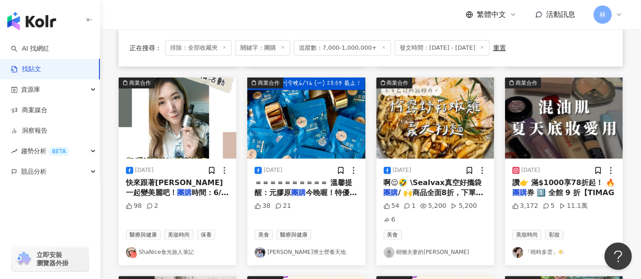
scroll to position [253, 0]
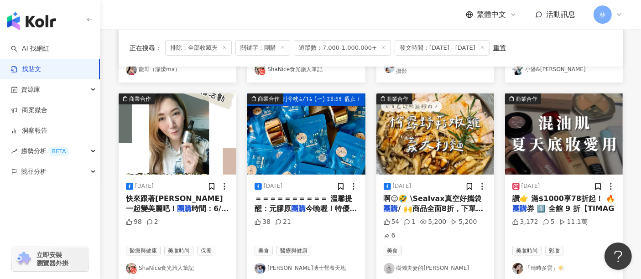
click at [434, 140] on img at bounding box center [436, 134] width 118 height 81
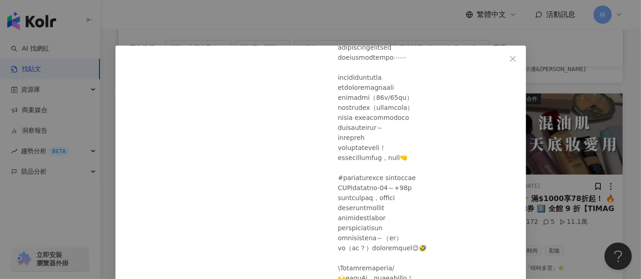
scroll to position [94, 0]
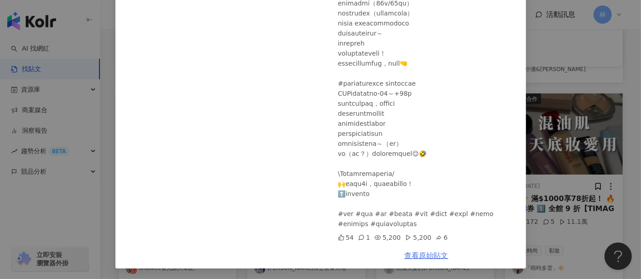
click at [405, 253] on link "查看原始貼文" at bounding box center [427, 255] width 44 height 9
click at [422, 260] on link "查看原始貼文" at bounding box center [427, 255] width 44 height 9
click at [588, 127] on div "樹懶夫妻的小日子 [DATE] 54 1 5,200 5,200 6 查看原始貼文" at bounding box center [320, 139] width 641 height 279
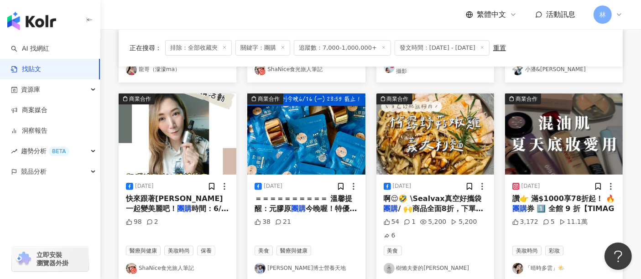
click at [536, 151] on img at bounding box center [564, 134] width 118 height 81
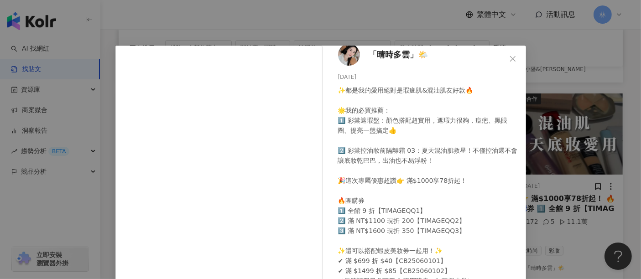
scroll to position [17, 0]
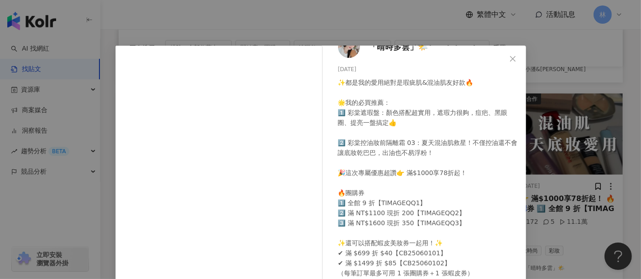
click at [583, 114] on div "「晴時多雲」🌤️ [DATE] ✨都是我的愛用絕對是瑕疵肌&混油肌友好款🔥 🌟我的必買推薦： 1️⃣ 彩棠遮瑕盤：顏色搭配超實用，遮瑕力很夠，痘疤、黑眼圈、提…" at bounding box center [320, 139] width 641 height 279
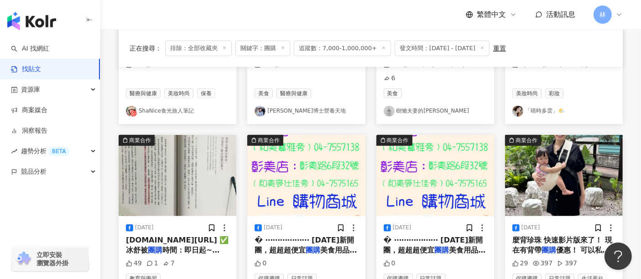
scroll to position [456, 0]
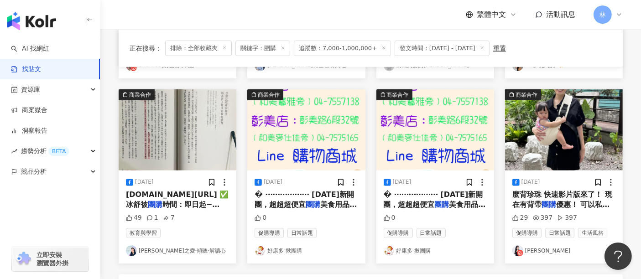
click at [569, 102] on img at bounding box center [564, 129] width 118 height 81
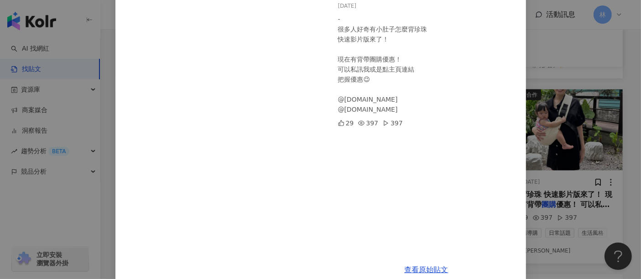
scroll to position [94, 0]
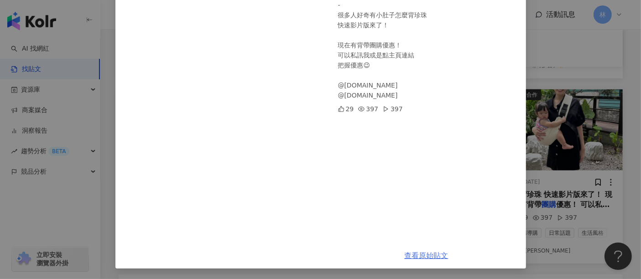
click at [405, 254] on link "查看原始貼文" at bounding box center [427, 255] width 44 height 9
click at [583, 127] on div "[PERSON_NAME] [DATE] - 很多人好奇有小肚子怎麼背珍珠 快速影片版來了！ 現在有背帶團購優惠！ 可以私訊我或是點主頁連結 把握優惠😉 @[…" at bounding box center [320, 139] width 641 height 279
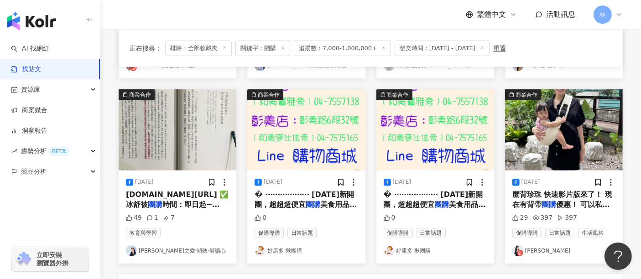
scroll to position [558, 0]
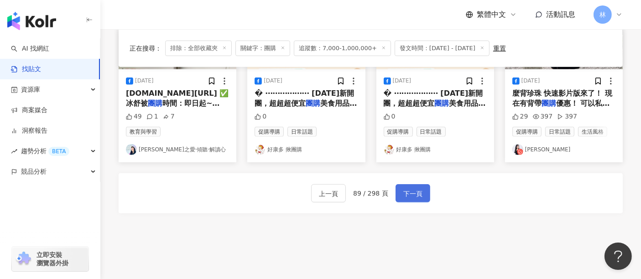
click at [403, 188] on span "下一頁" at bounding box center [412, 193] width 19 height 11
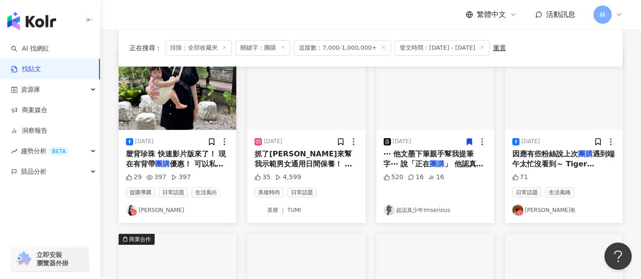
scroll to position [51, 0]
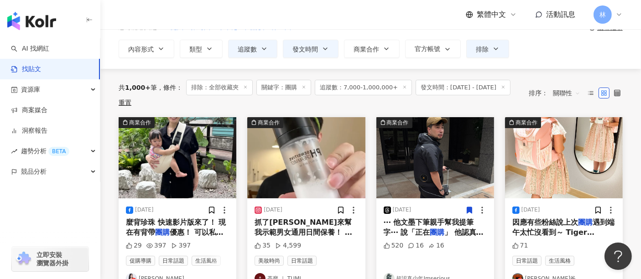
click at [562, 136] on img at bounding box center [564, 157] width 118 height 81
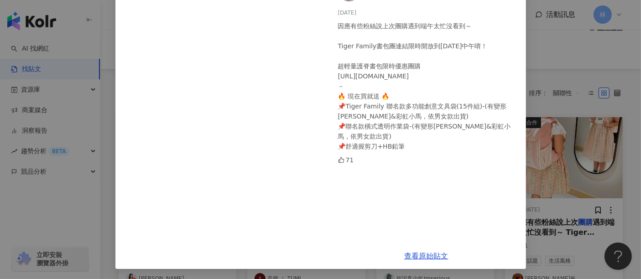
scroll to position [74, 0]
click at [430, 254] on link "查看原始貼文" at bounding box center [427, 255] width 44 height 9
click at [548, 114] on div "[PERSON_NAME]爸 [DATE] 因應有些粉絲說上次團購遇到端午太忙沒看到～ Tiger Family書包團連結限時開放到[DATE]中午唷！ 超輕…" at bounding box center [320, 139] width 641 height 279
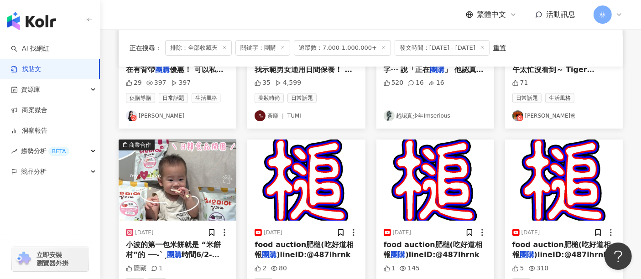
scroll to position [253, 0]
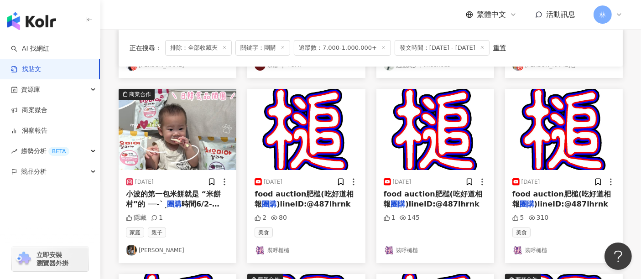
click at [196, 134] on img at bounding box center [178, 129] width 118 height 81
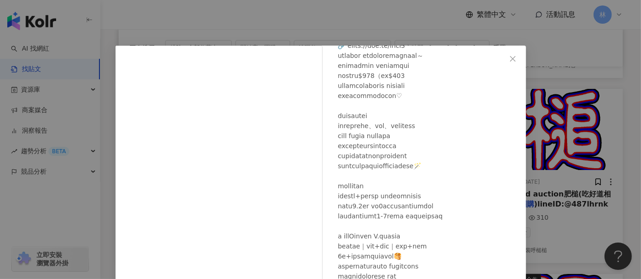
scroll to position [0, 0]
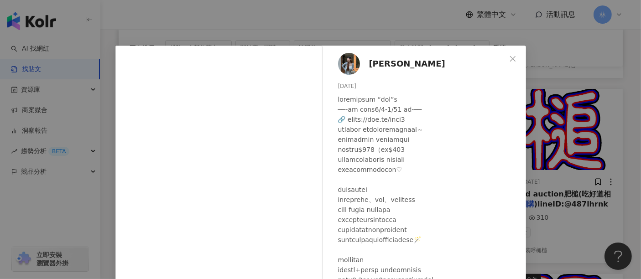
click at [562, 124] on div "[PERSON_NAME] [DATE] 隱藏 1 查看原始貼文" at bounding box center [320, 139] width 641 height 279
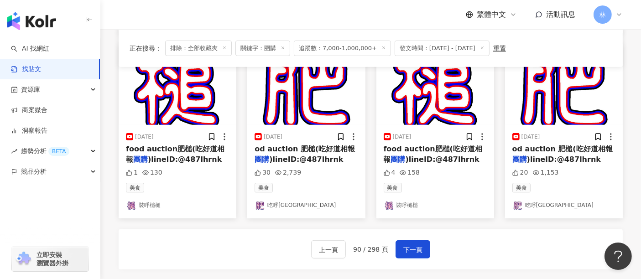
scroll to position [507, 0]
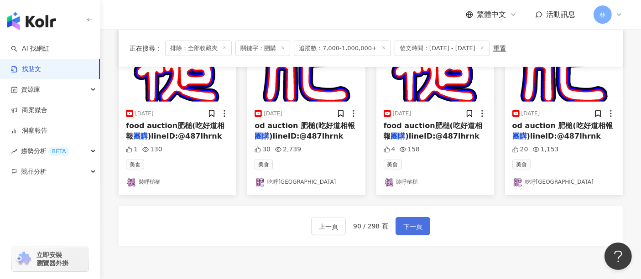
click at [405, 224] on span "下一頁" at bounding box center [412, 226] width 19 height 11
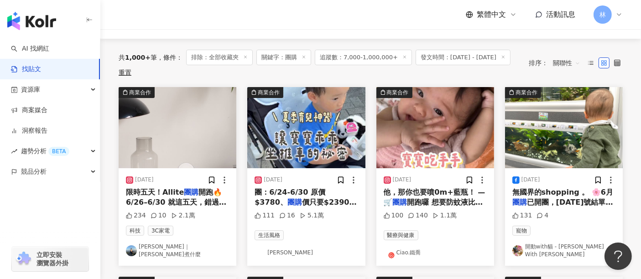
scroll to position [101, 0]
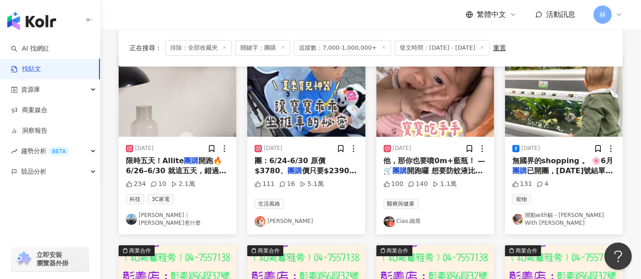
click at [417, 101] on img at bounding box center [436, 96] width 118 height 81
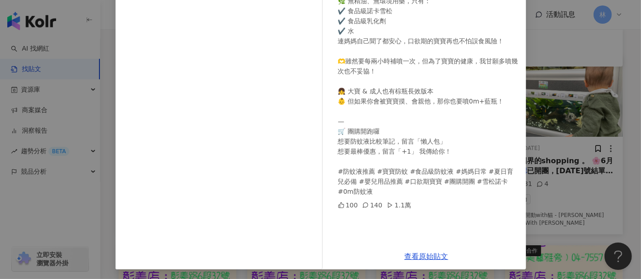
scroll to position [130, 0]
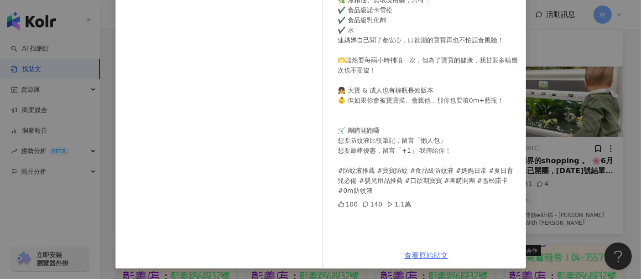
click at [413, 253] on link "查看原始貼文" at bounding box center [427, 255] width 44 height 9
click at [582, 128] on div "Ciao.鐵喬 [DATE] 以前擦防蚊液，總怕寶寶流汗、摸臉、再吃手手… 但這瓶的成分，竟然是冰淇淋在用的原料？！🍦 🌿 無精油、無環境用藥，只有： ✔️ …" at bounding box center [320, 139] width 641 height 279
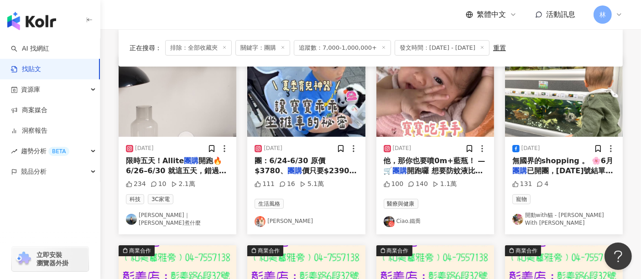
click at [577, 116] on img at bounding box center [564, 96] width 118 height 81
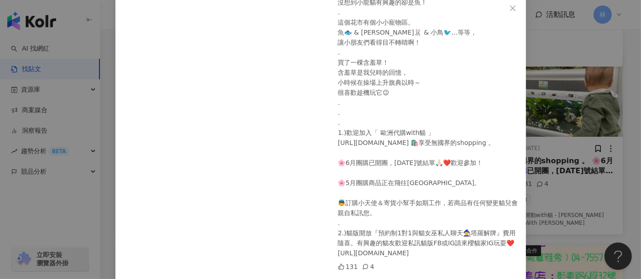
scroll to position [80, 0]
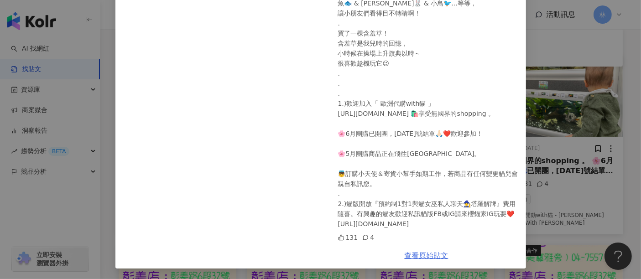
click at [405, 254] on link "查看原始貼文" at bounding box center [427, 255] width 44 height 9
click at [560, 146] on div "開動with貓 - Kaidong With Kat [DATE] 【奧地利日常 🇦🇹 好奇寶寶】 本來去花市要看＆買植物... 沒想到小龍貓有興趣的卻是魚！…" at bounding box center [320, 139] width 641 height 279
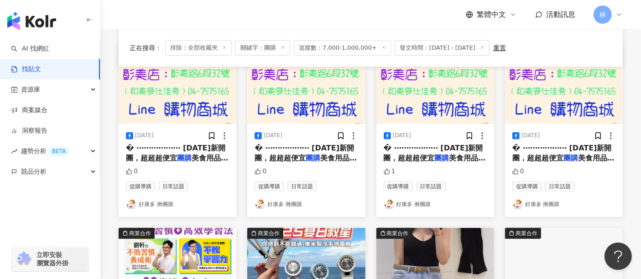
scroll to position [456, 0]
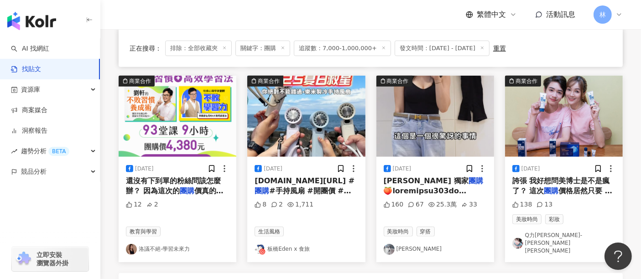
click at [338, 108] on img at bounding box center [306, 116] width 118 height 81
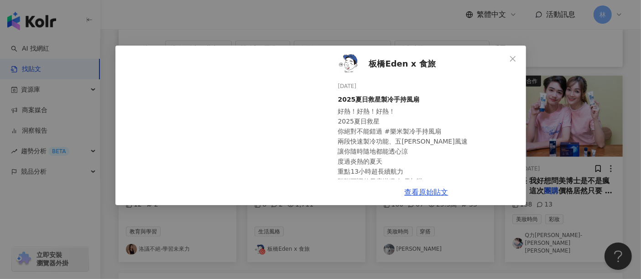
click at [601, 128] on div "板橋Eden x 食旅 [DATE] 2025夏日救星製冷手持風扇 好熱！好熱！好熱！ 2025夏日救星 你絕對不能錯過 #樂米製冷手持風扇 兩段快速製冷功能…" at bounding box center [320, 139] width 641 height 279
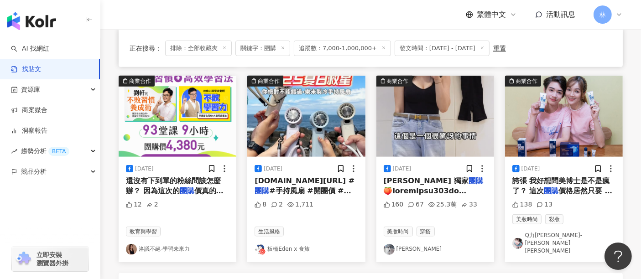
click at [452, 108] on img at bounding box center [436, 116] width 118 height 81
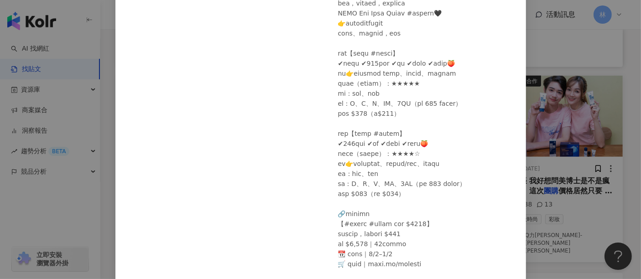
scroll to position [152, 0]
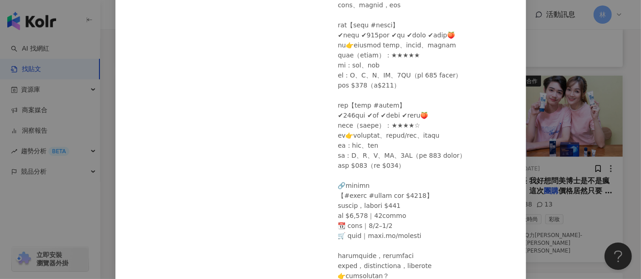
click at [558, 99] on div "[PERSON_NAME] [DATE] [PERSON_NAME] 獨家團購🍑最強收肉塑身衣單件800有找 160 67 25.3萬 33 查看原始貼文" at bounding box center [320, 139] width 641 height 279
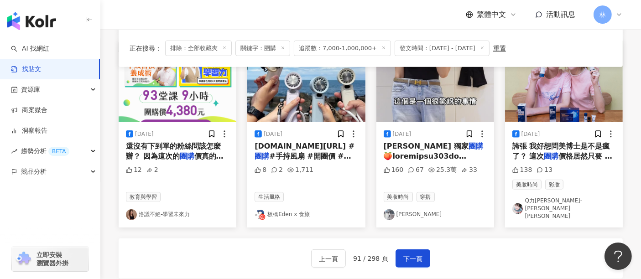
scroll to position [507, 0]
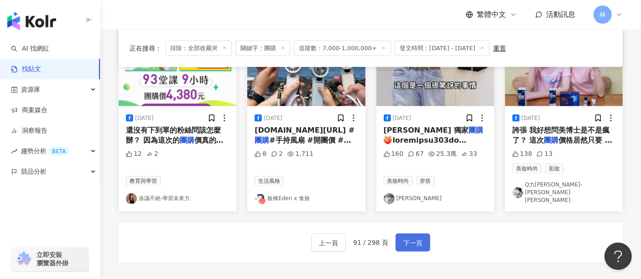
click at [409, 238] on span "下一頁" at bounding box center [412, 243] width 19 height 11
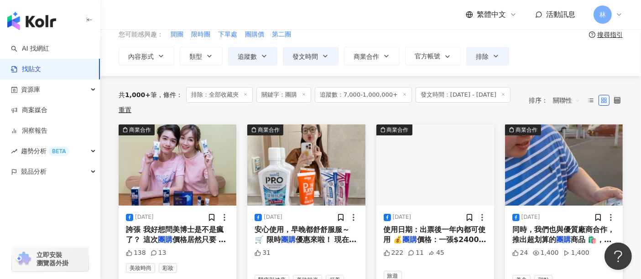
scroll to position [101, 0]
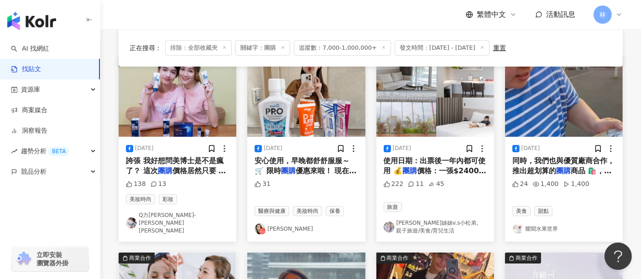
click at [329, 106] on img at bounding box center [306, 96] width 118 height 81
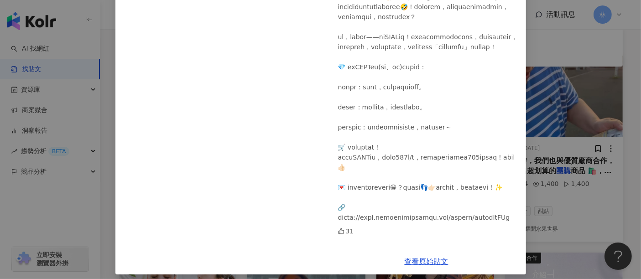
scroll to position [119, 0]
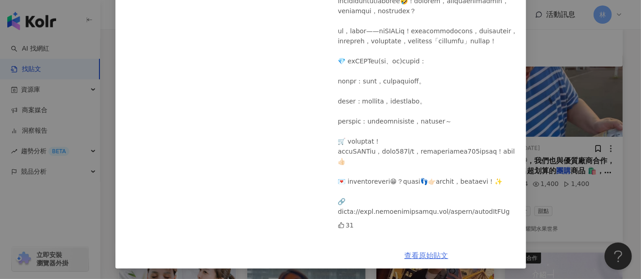
click at [405, 257] on link "查看原始貼文" at bounding box center [427, 255] width 44 height 9
click at [563, 89] on div "[PERSON_NAME][DATE] 31 查看原始貼文" at bounding box center [320, 139] width 641 height 279
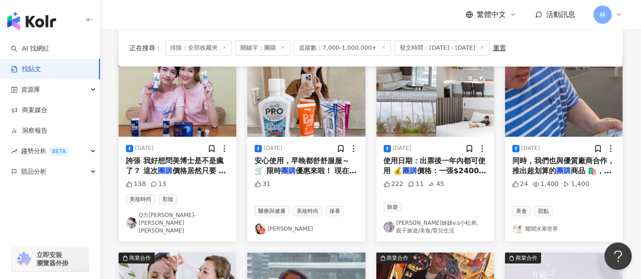
click at [554, 100] on img at bounding box center [564, 96] width 118 height 81
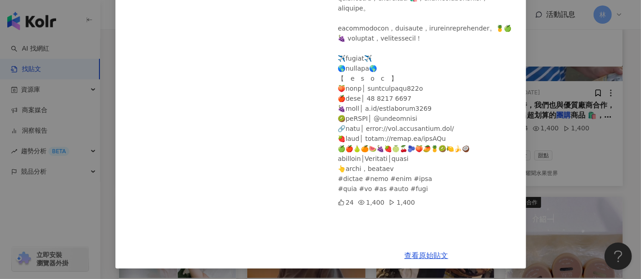
scroll to position [253, 0]
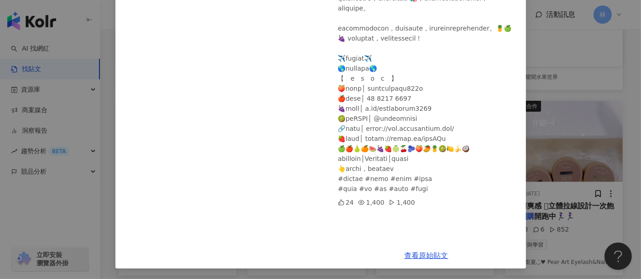
click at [585, 85] on div "耀聞水果世界 [DATE] 24 1,400 1,400 查看原始貼文" at bounding box center [320, 139] width 641 height 279
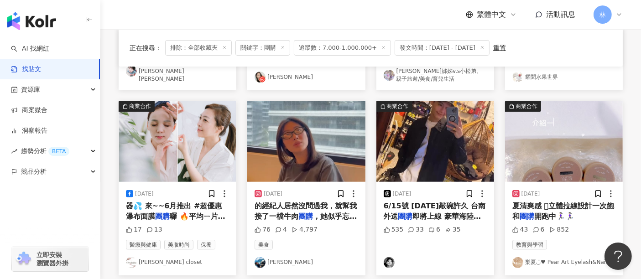
click at [313, 128] on img at bounding box center [306, 141] width 118 height 81
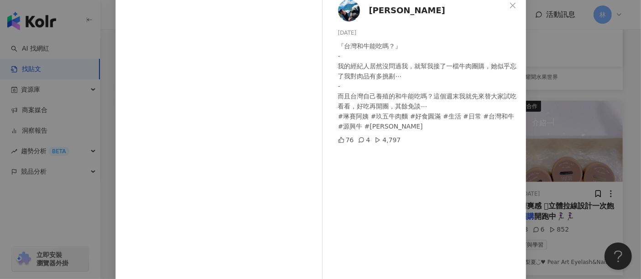
scroll to position [101, 0]
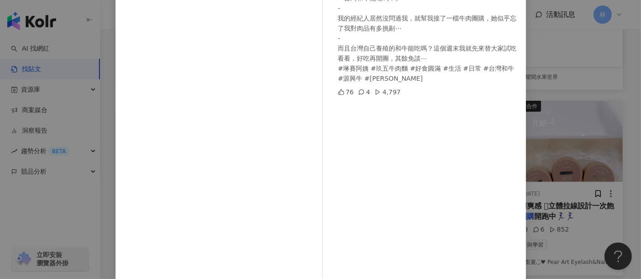
click at [541, 132] on div "[PERSON_NAME] [DATE] 『台灣和牛能吃嗎？』 - 我的經紀人居然沒問過我，就幫我接了一檔牛肉團購，她似乎忘了我對肉品有多挑剔⋯ - 而且台灣…" at bounding box center [320, 139] width 641 height 279
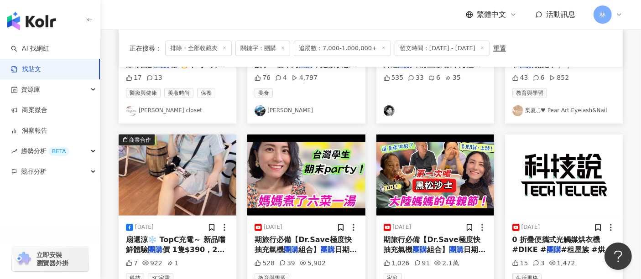
scroll to position [456, 0]
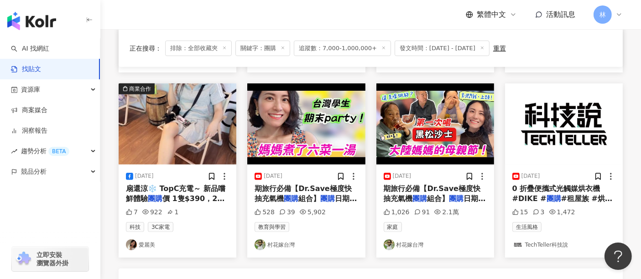
click at [180, 136] on img at bounding box center [178, 124] width 118 height 81
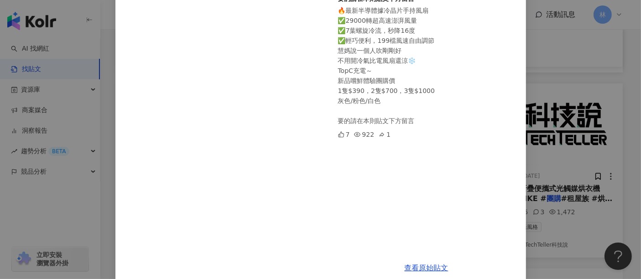
scroll to position [224, 0]
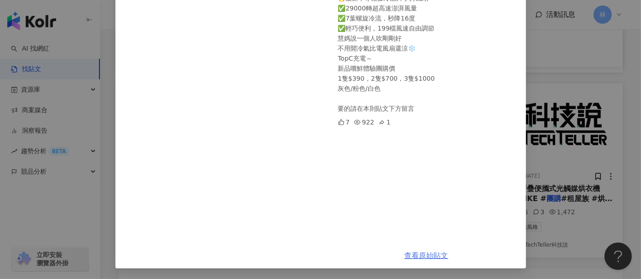
click at [405, 254] on link "查看原始貼文" at bounding box center [427, 255] width 44 height 9
click at [547, 93] on div "愛麗美 [DATE] 🔥最新半導體據冷晶片手持風扇 ✅29000轉超高速澎湃風量 ✅7葉螺旋冷流，秒降16度 ✅輕巧便利，199檔風速自由調節 慧媽說一個人吹…" at bounding box center [320, 139] width 641 height 279
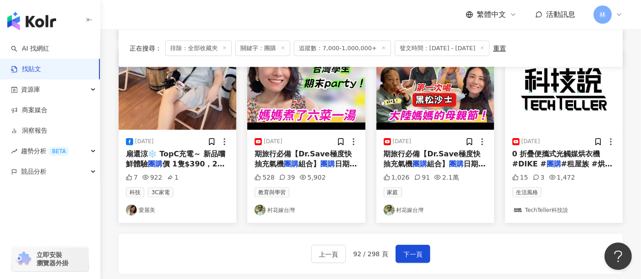
scroll to position [507, 0]
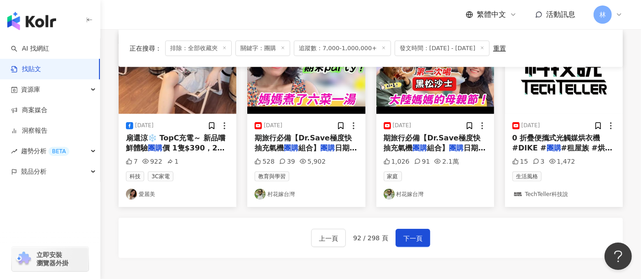
click at [407, 238] on div "上一頁 92 / 298 頁 下一頁" at bounding box center [371, 238] width 504 height 40
click at [410, 233] on span "下一頁" at bounding box center [412, 238] width 19 height 11
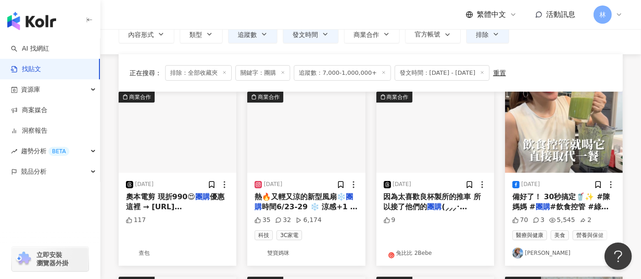
scroll to position [101, 0]
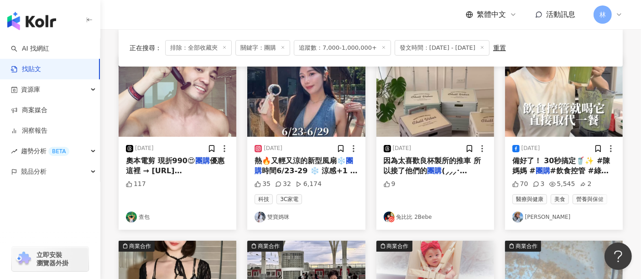
click at [282, 92] on img at bounding box center [306, 96] width 118 height 81
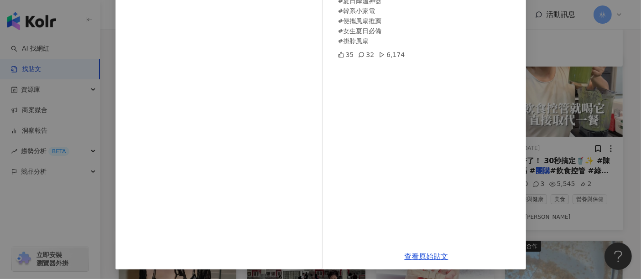
scroll to position [130, 0]
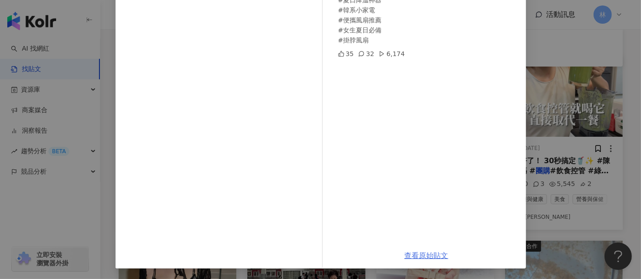
click at [416, 255] on link "查看原始貼文" at bounding box center [427, 255] width 44 height 9
